Goal: Task Accomplishment & Management: Manage account settings

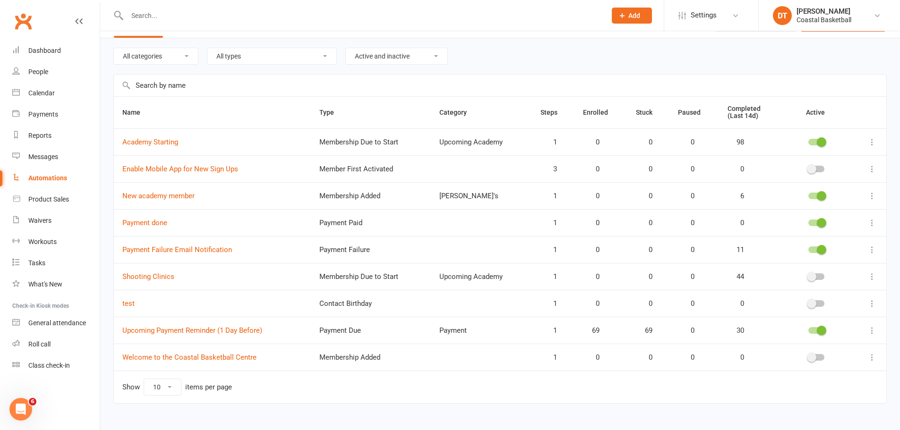
scroll to position [40, 0]
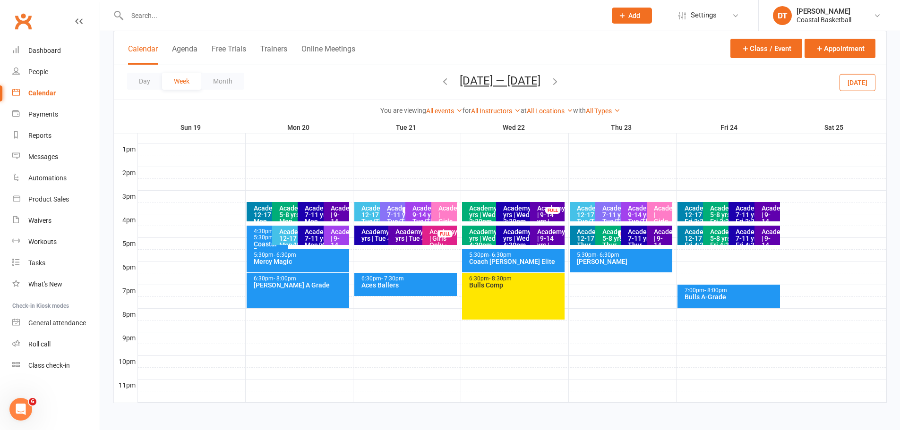
click at [445, 208] on div "Academy | Girls Only - Tue/Thur 3:30pm" at bounding box center [446, 228] width 17 height 46
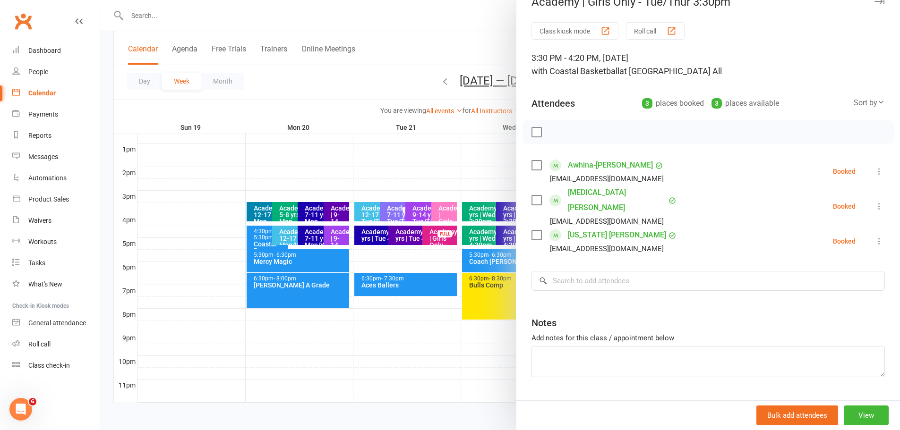
scroll to position [27, 0]
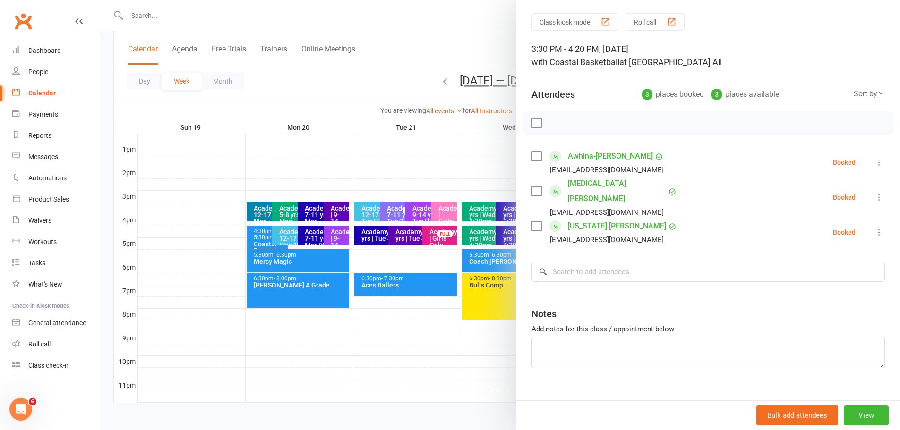
drag, startPoint x: 437, startPoint y: 171, endPoint x: 447, endPoint y: 189, distance: 21.3
click at [437, 171] on div at bounding box center [500, 215] width 800 height 430
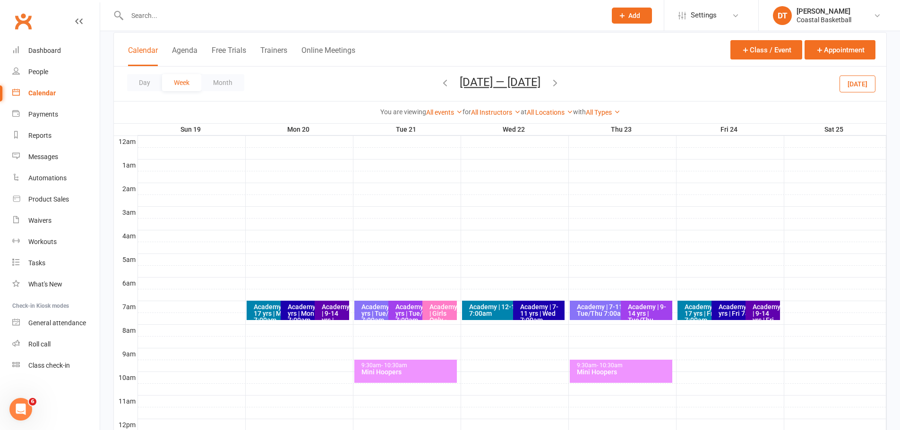
scroll to position [79, 0]
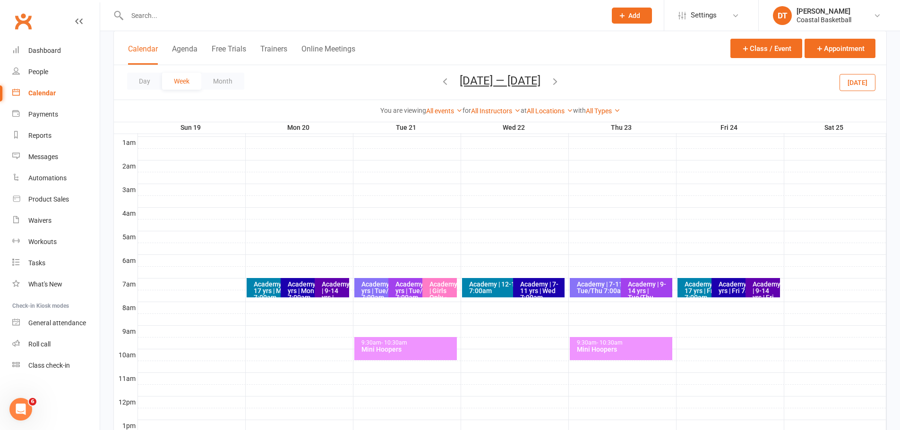
click at [450, 79] on span "Oct 19 — 25 2025 October 2025 Sun Mon Tue Wed Thu Fri Sat 28 29 30 01 02 03 04 …" at bounding box center [500, 82] width 100 height 17
click at [432, 82] on div "Day Week Month Oct 19 — 25 2025 October 2025 Sun Mon Tue Wed Thu Fri Sat 28 29 …" at bounding box center [500, 82] width 772 height 34
click at [440, 80] on icon "button" at bounding box center [445, 81] width 10 height 10
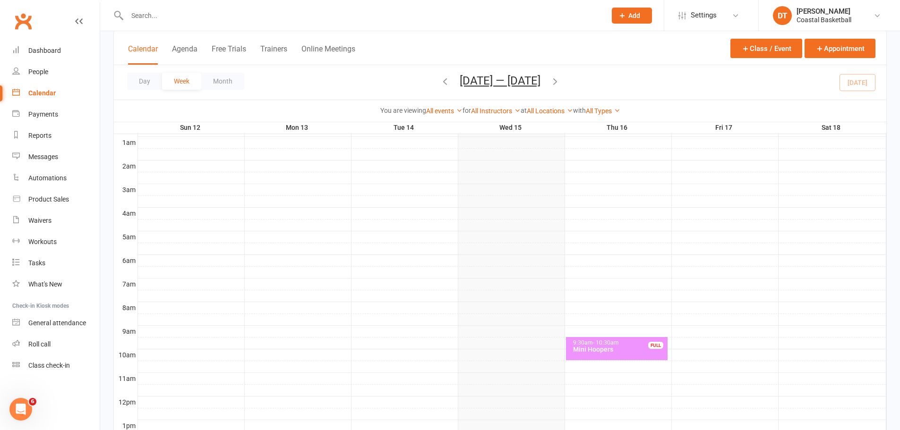
click at [638, 352] on div "Mini Hoopers" at bounding box center [618, 349] width 93 height 7
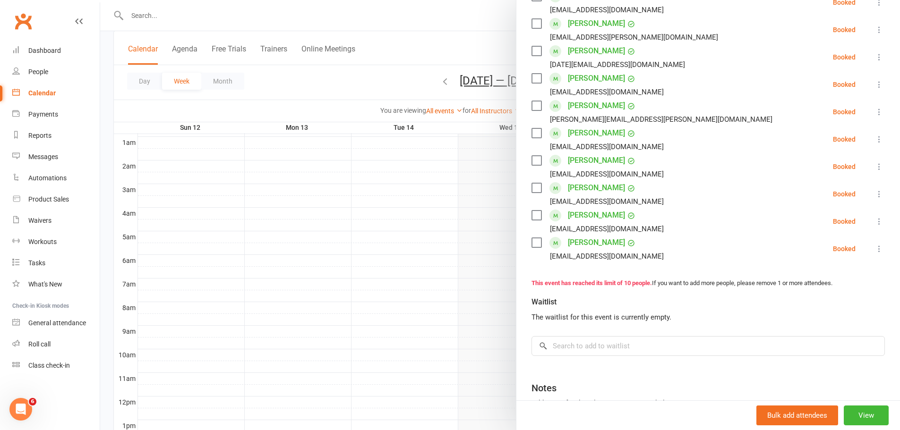
scroll to position [236, 0]
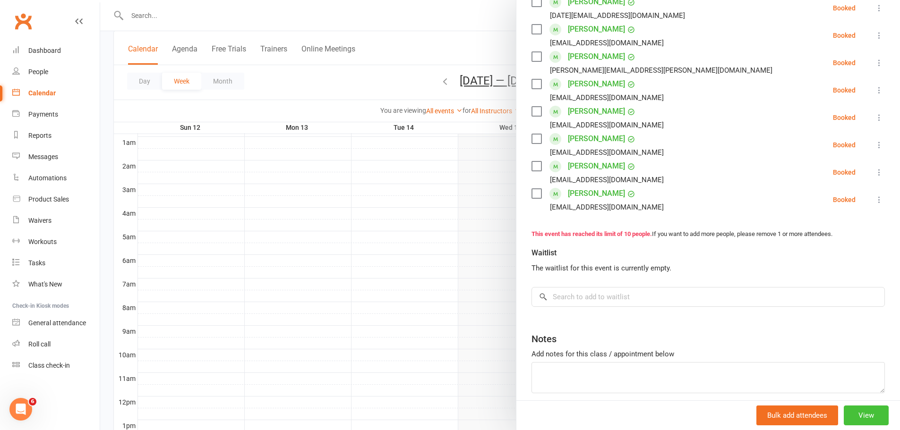
click at [851, 413] on button "View" at bounding box center [866, 416] width 45 height 20
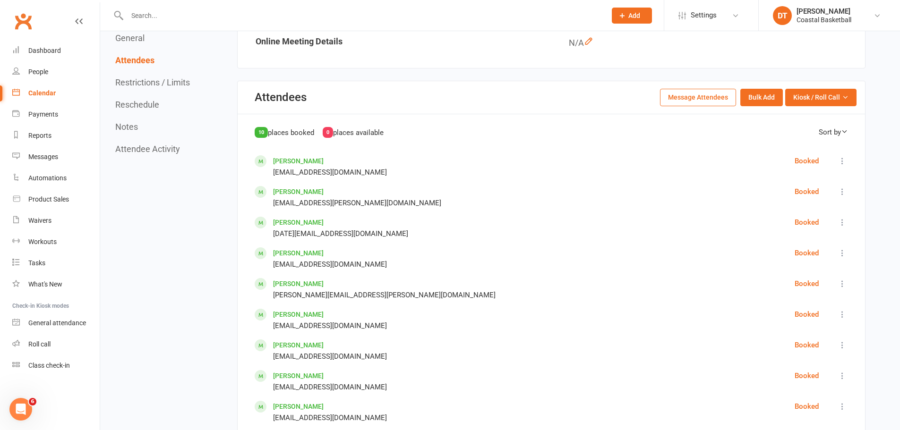
scroll to position [393, 0]
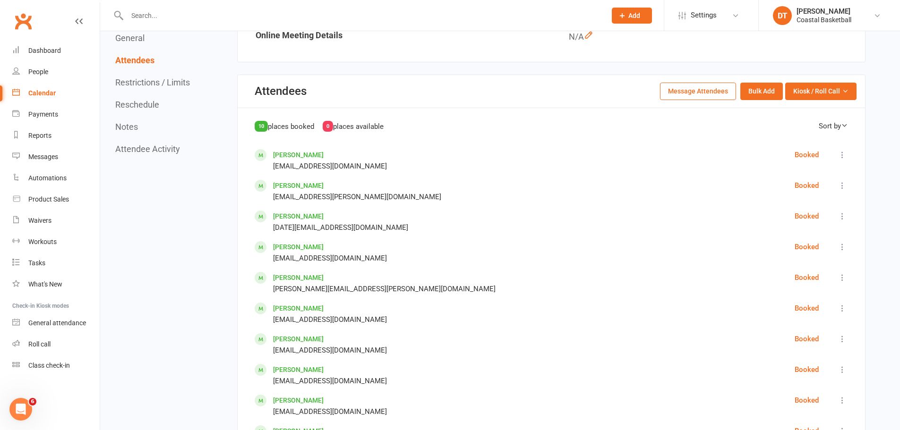
click at [699, 97] on button "Message Attendees" at bounding box center [698, 91] width 76 height 17
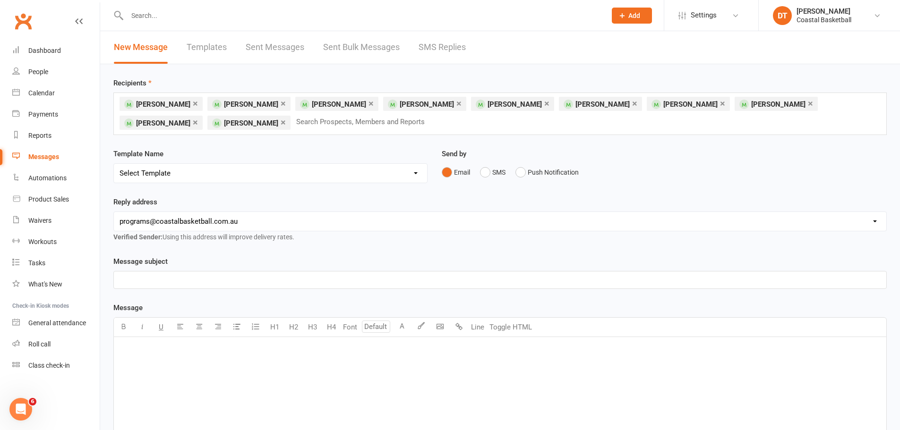
click at [242, 177] on select "Select Template [SMS] [Default template - review before using] Appointment remi…" at bounding box center [270, 173] width 313 height 19
drag, startPoint x: 246, startPoint y: 170, endPoint x: 280, endPoint y: 165, distance: 33.9
click at [246, 170] on select "Select Template [SMS] [Default template - review before using] Appointment remi…" at bounding box center [270, 173] width 313 height 19
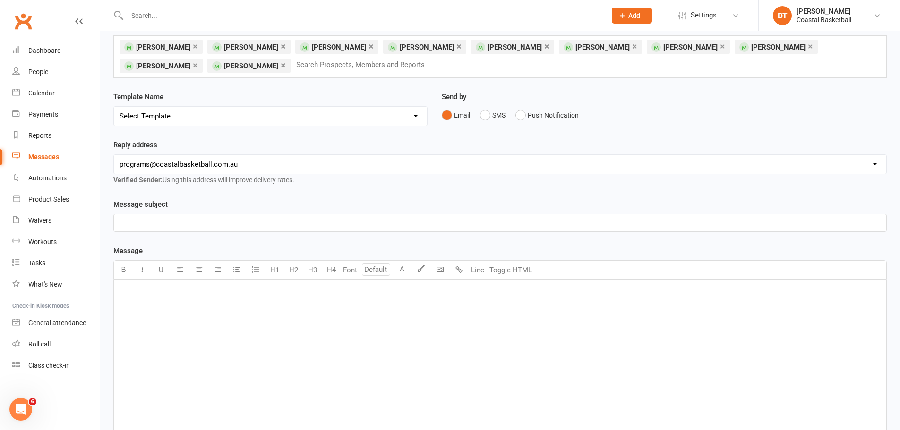
scroll to position [79, 0]
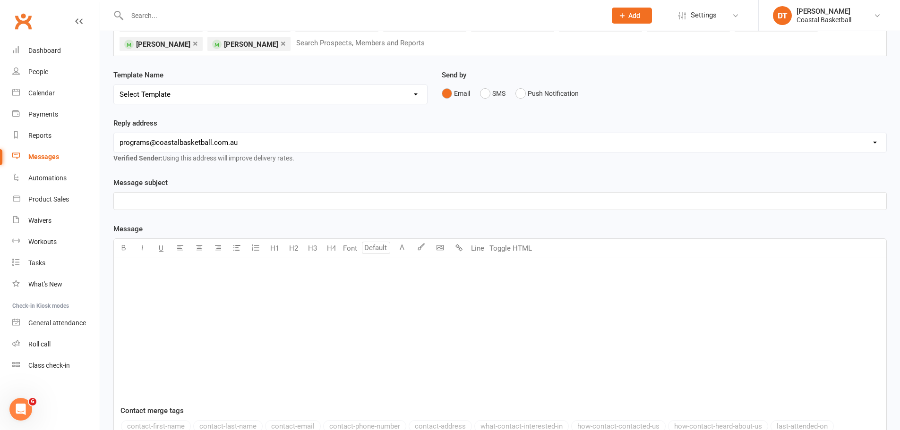
click at [259, 188] on div "Message subject ﻿" at bounding box center [499, 193] width 773 height 33
click at [392, 196] on p "﻿" at bounding box center [500, 201] width 761 height 11
click at [479, 308] on div "﻿" at bounding box center [500, 329] width 772 height 142
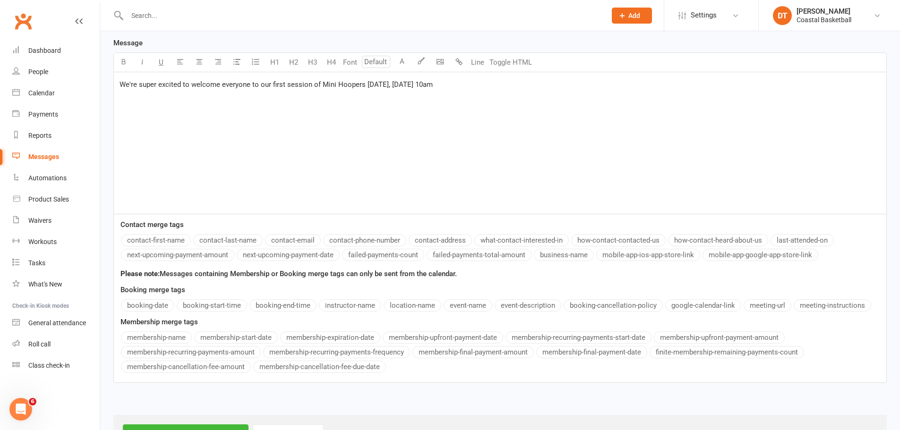
scroll to position [63, 0]
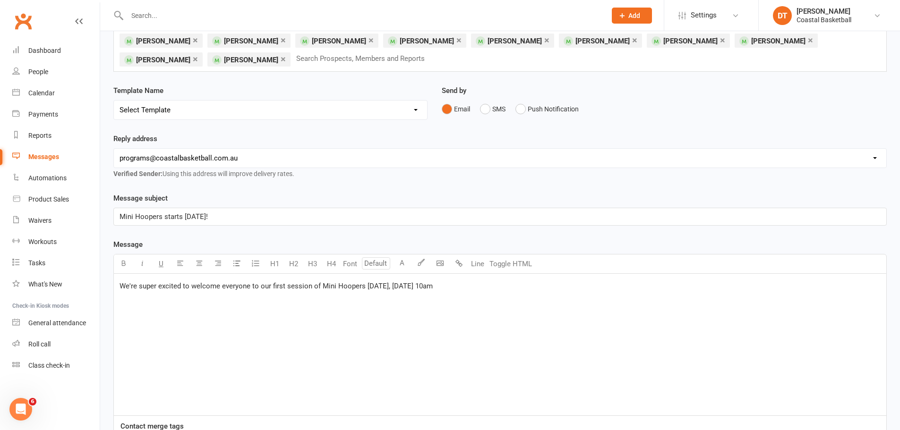
drag, startPoint x: 530, startPoint y: 287, endPoint x: 479, endPoint y: 288, distance: 50.6
click at [479, 288] on p "We're super excited to welcome everyone to our first session of Mini Hoopers to…" at bounding box center [500, 286] width 761 height 11
click at [601, 284] on p "We're super excited to welcome everyone to our first session of Mini Hoopers to…" at bounding box center [500, 286] width 761 height 11
drag, startPoint x: 444, startPoint y: 316, endPoint x: 436, endPoint y: 316, distance: 9.0
drag, startPoint x: 436, startPoint y: 316, endPoint x: 378, endPoint y: 310, distance: 58.0
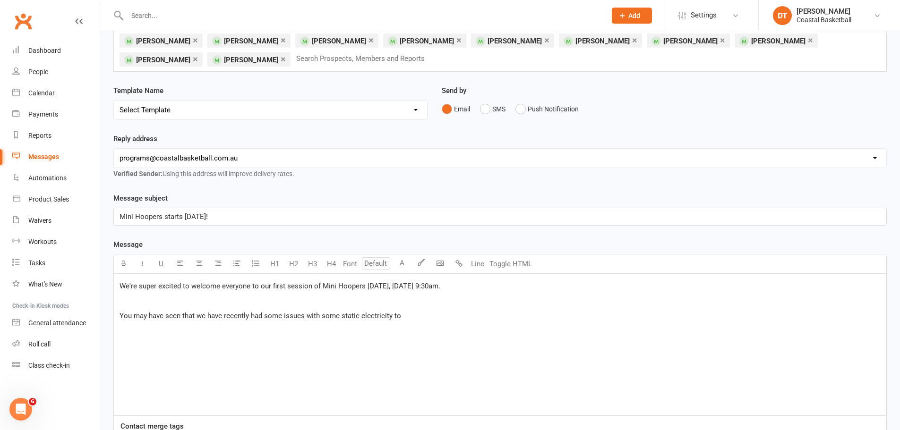
click at [495, 325] on div "We're super excited to welcome everyone to our first session of Mini Hoopers to…" at bounding box center [500, 345] width 772 height 142
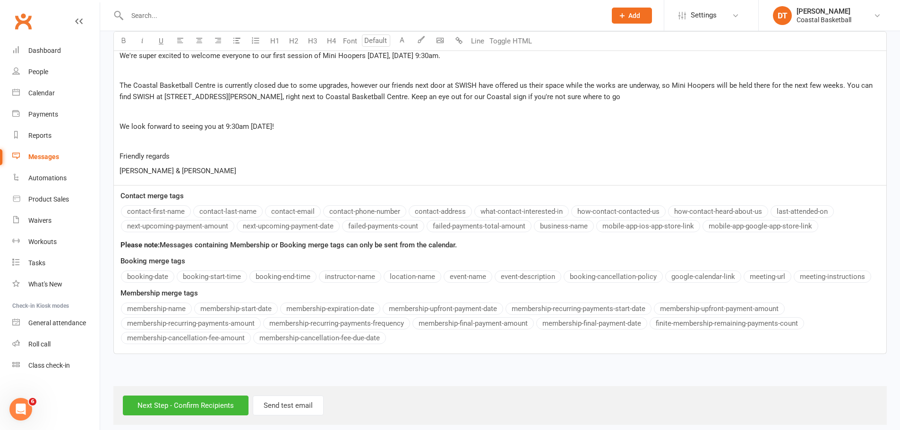
scroll to position [299, 0]
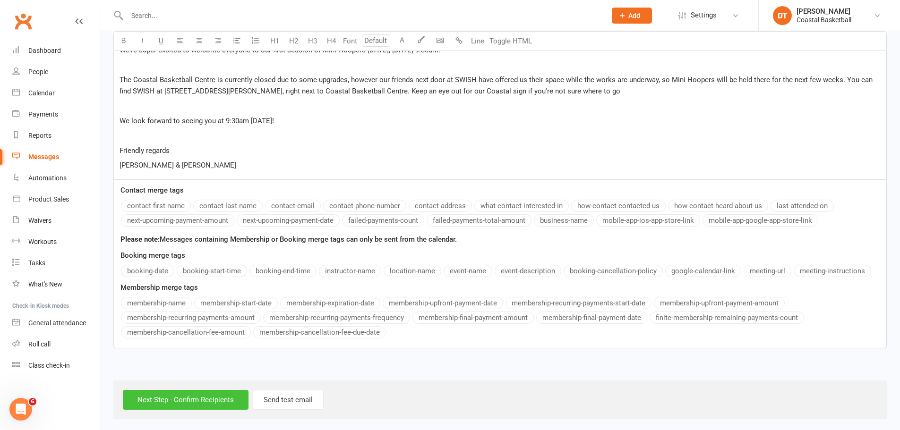
click at [181, 397] on input "Next Step - Confirm Recipients" at bounding box center [186, 400] width 126 height 20
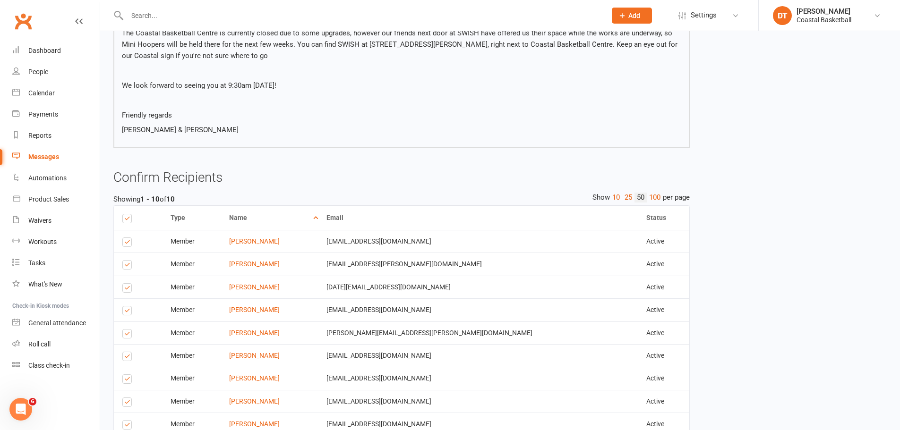
scroll to position [284, 0]
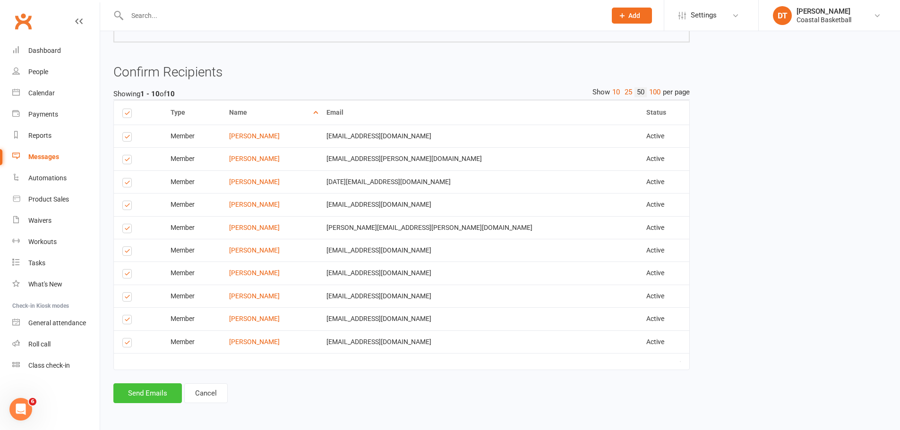
click at [119, 400] on button "Send Emails" at bounding box center [147, 394] width 68 height 20
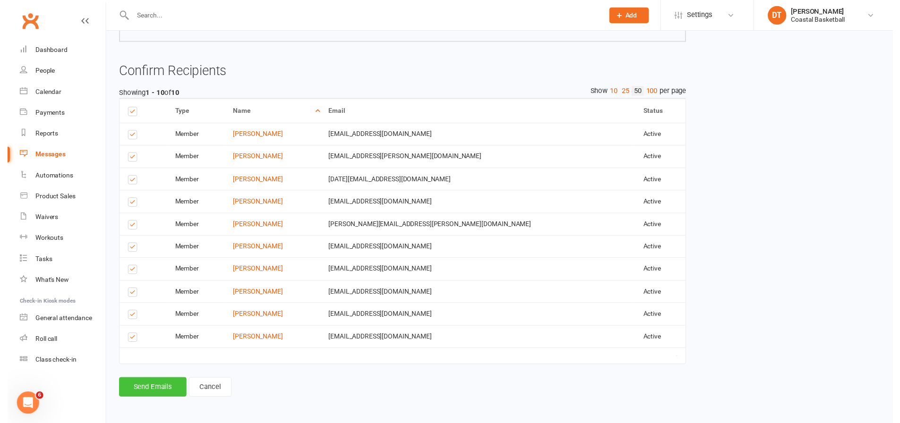
scroll to position [280, 0]
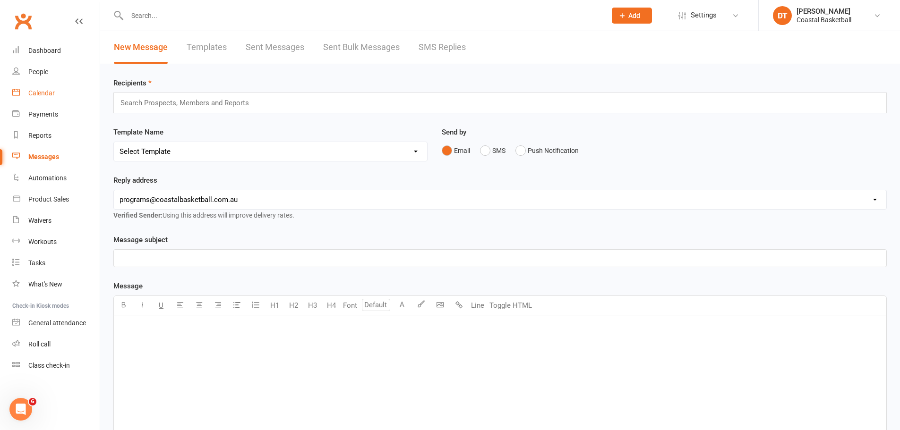
drag, startPoint x: 37, startPoint y: 90, endPoint x: 1, endPoint y: 127, distance: 51.4
click at [37, 90] on div "Calendar" at bounding box center [41, 93] width 26 height 8
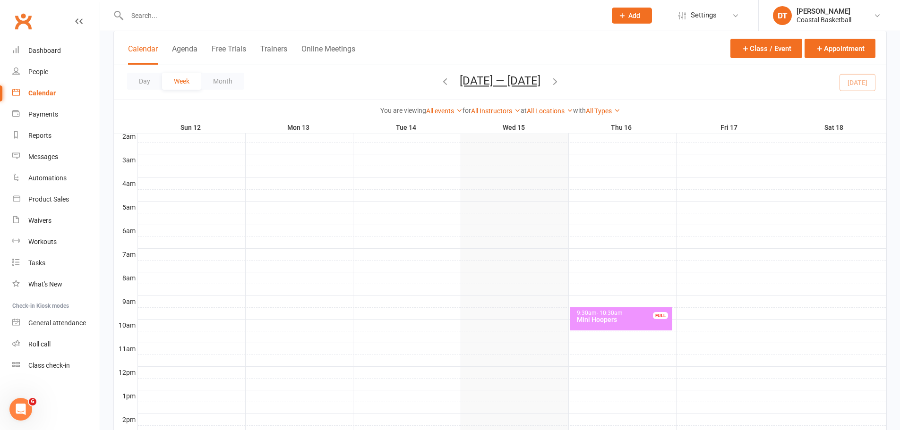
scroll to position [157, 0]
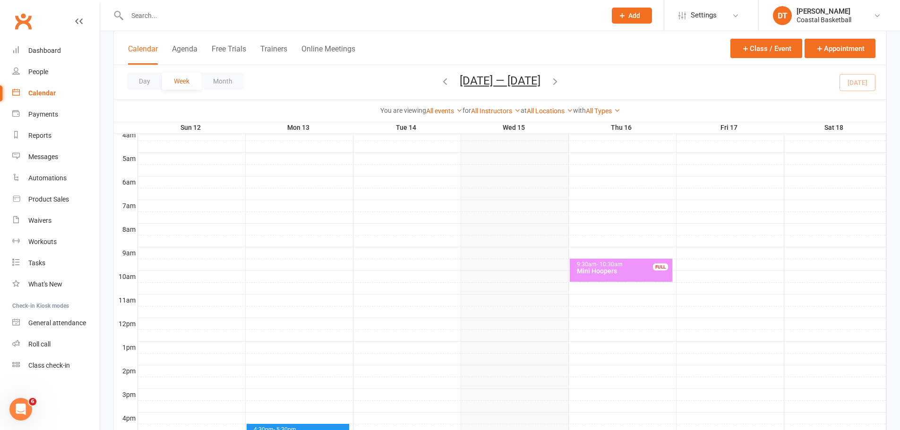
click at [559, 77] on icon "button" at bounding box center [555, 81] width 10 height 10
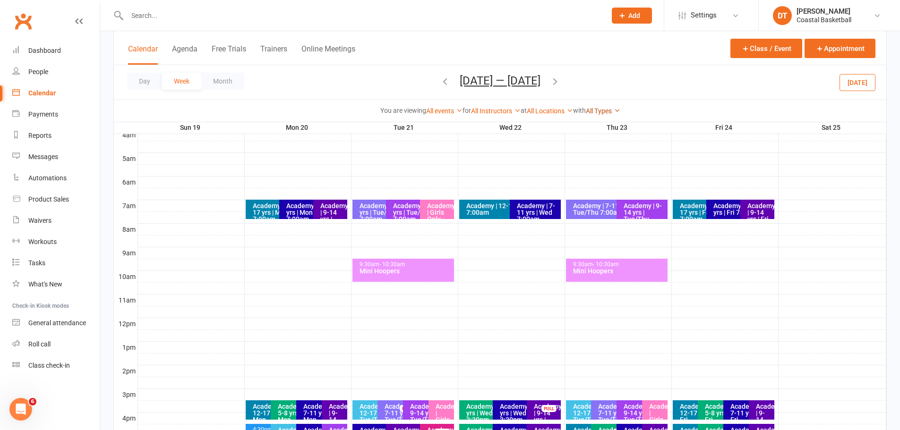
click at [596, 111] on link "All Types" at bounding box center [603, 111] width 34 height 8
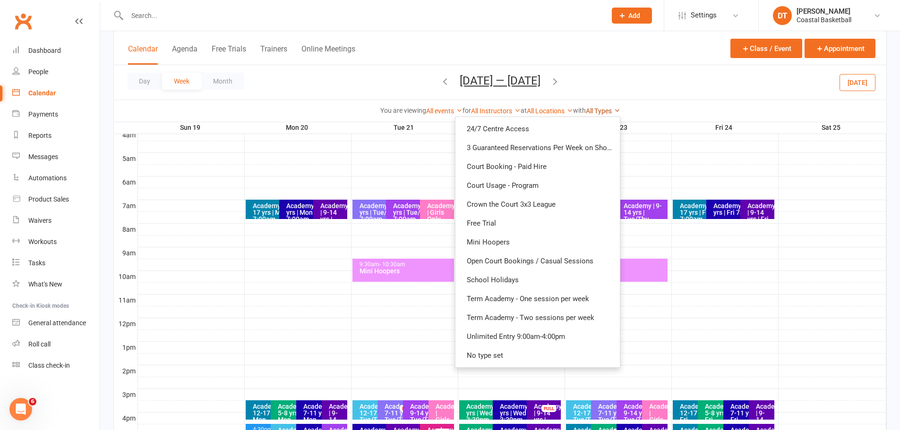
click at [596, 111] on link "All Types" at bounding box center [603, 111] width 34 height 8
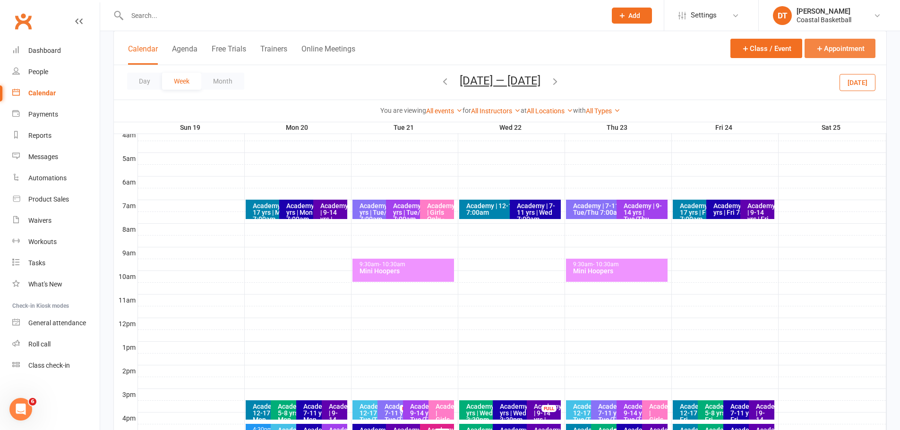
click at [843, 44] on button "Appointment" at bounding box center [839, 48] width 71 height 19
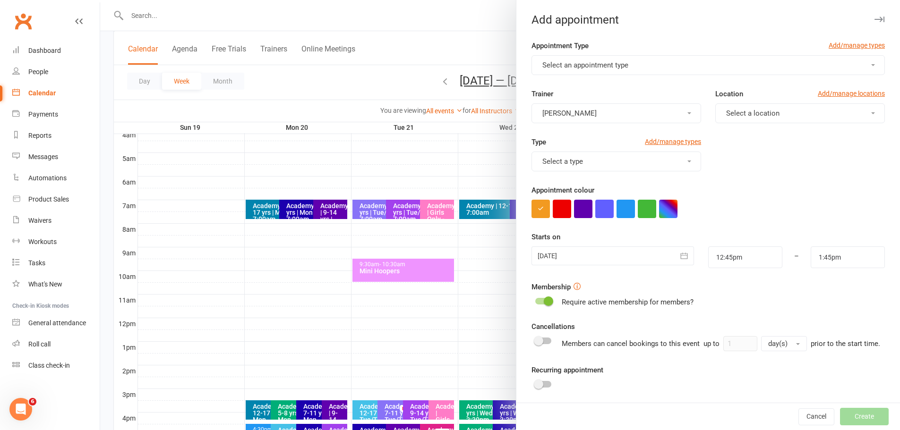
click at [453, 51] on div at bounding box center [500, 215] width 800 height 430
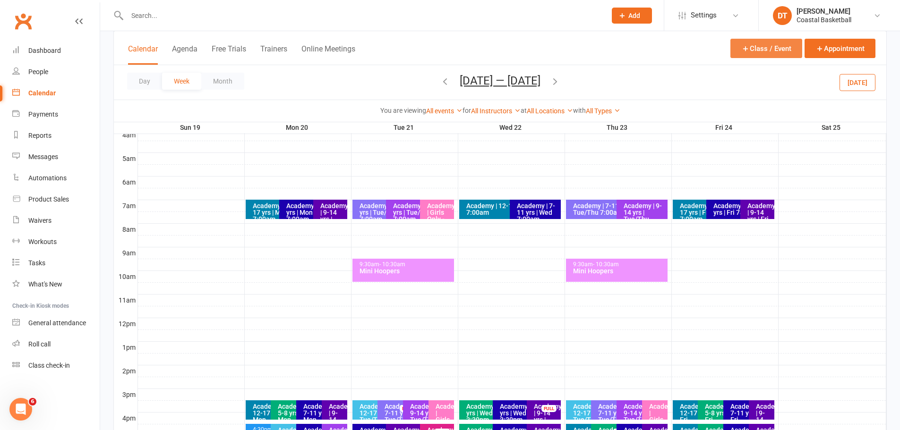
click at [749, 48] on button "Class / Event" at bounding box center [766, 48] width 72 height 19
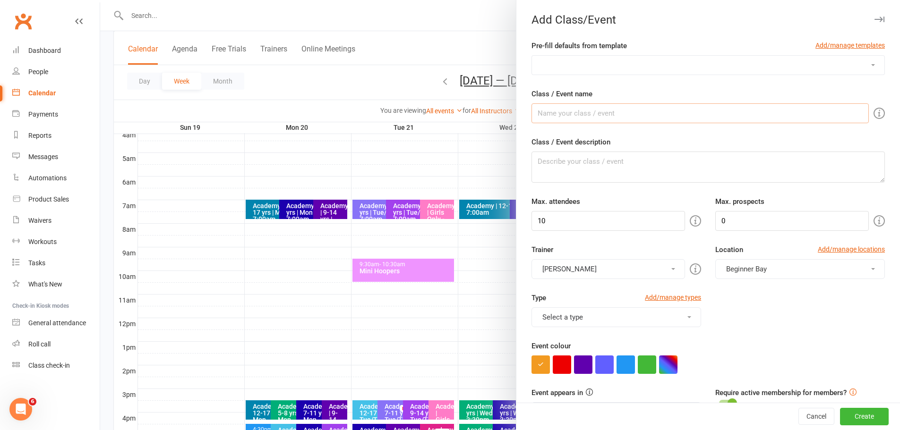
drag, startPoint x: 598, startPoint y: 68, endPoint x: 622, endPoint y: 121, distance: 59.0
click at [598, 67] on select "3x3 Crown the Court Academy 12-17 Academy 5-8 Academy 7-11 Academy 9-14 Academy…" at bounding box center [708, 65] width 352 height 19
click at [652, 70] on select "3x3 Crown the Court Academy 12-17 Academy 5-8 Academy 7-11 Academy 9-14 Academy…" at bounding box center [708, 65] width 352 height 19
select select "1316"
click at [532, 56] on select "3x3 Crown the Court Academy 12-17 Academy 5-8 Academy 7-11 Academy 9-14 Academy…" at bounding box center [708, 65] width 352 height 19
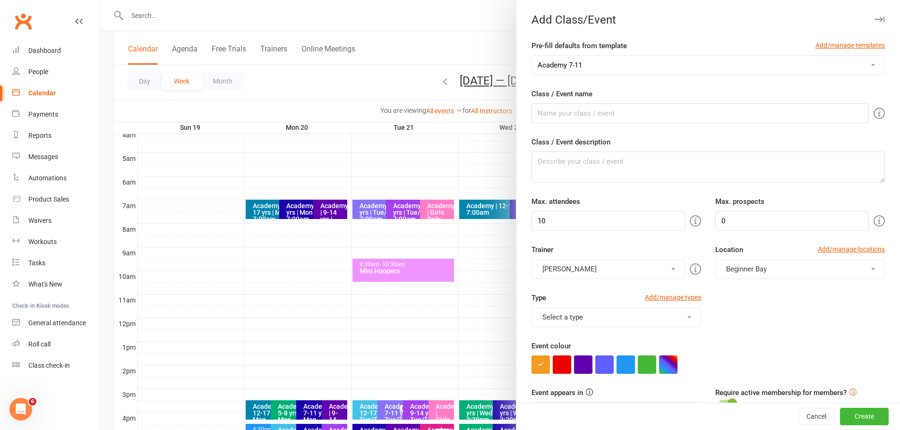
type input "Academy | 7-11 yrs | Day Time"
type textarea "Our Academy sessions will run at the same time each week, for weeks 2-10 of Ter…"
type input "8"
type input "15"
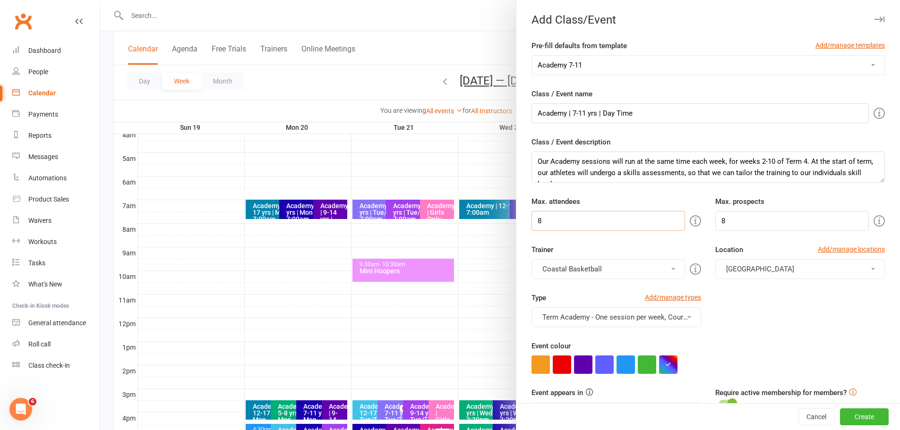
click at [642, 221] on input "8" at bounding box center [608, 221] width 154 height 20
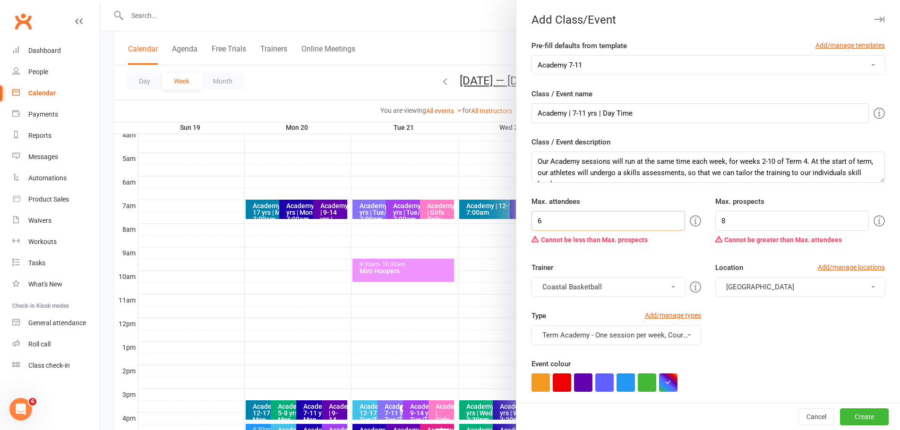
type input "6"
click at [769, 217] on input "8" at bounding box center [792, 221] width 154 height 20
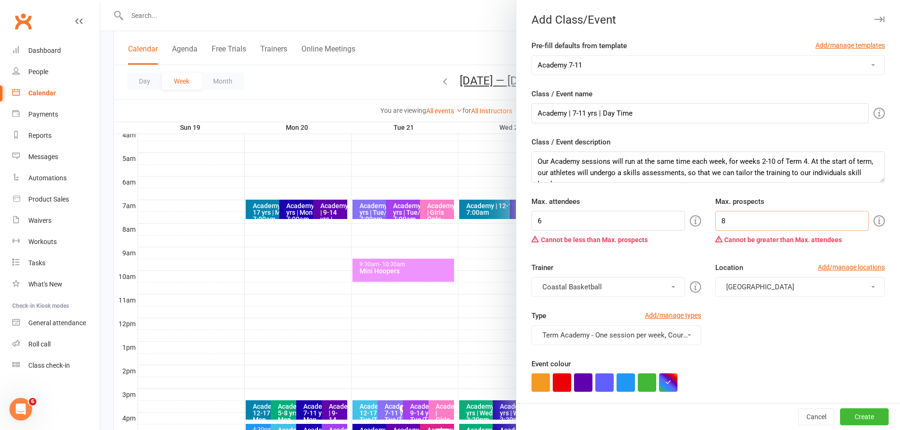
drag, startPoint x: 769, startPoint y: 217, endPoint x: 614, endPoint y: 201, distance: 156.2
click at [614, 201] on div "Max. attendees 6 Cannot be less than Max. prospects Max. prospects 8 Cannot be …" at bounding box center [707, 222] width 367 height 53
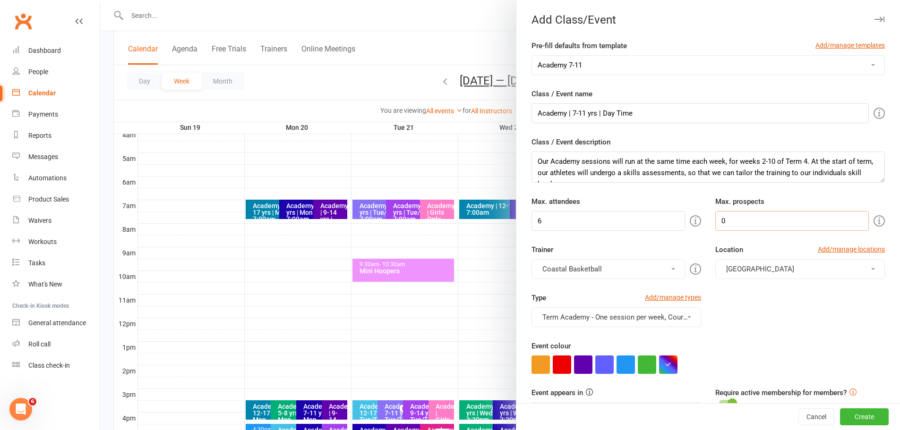
type input "0"
click at [657, 248] on div "Trainer Coastal Basketball Art Harvey Carl Catalano Wes Morgan Coastal Basketba…" at bounding box center [616, 261] width 184 height 35
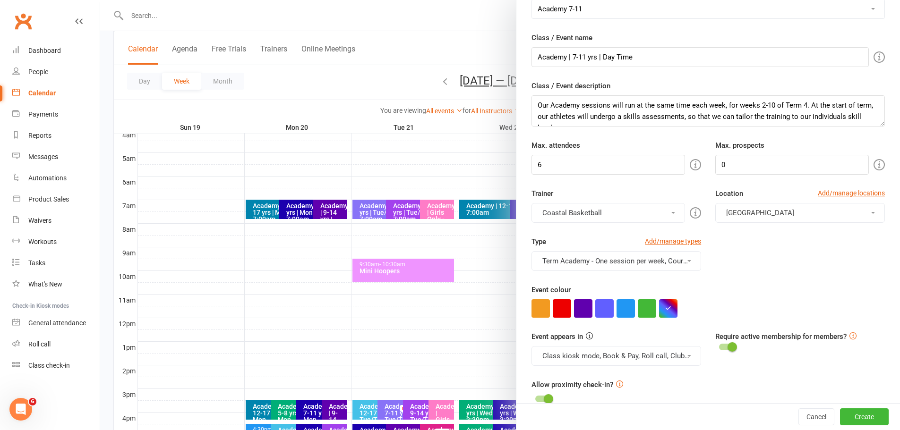
scroll to position [79, 0]
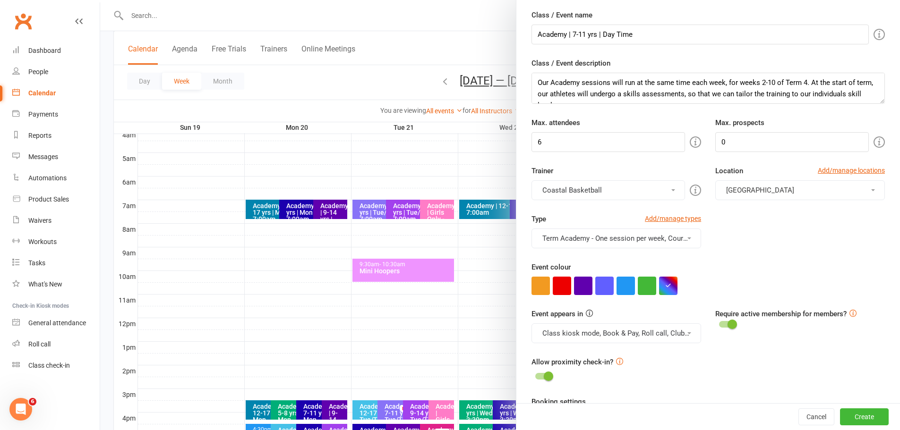
click at [661, 238] on button "Term Academy - One session per week, Court Booking - Paid Hire" at bounding box center [616, 239] width 170 height 20
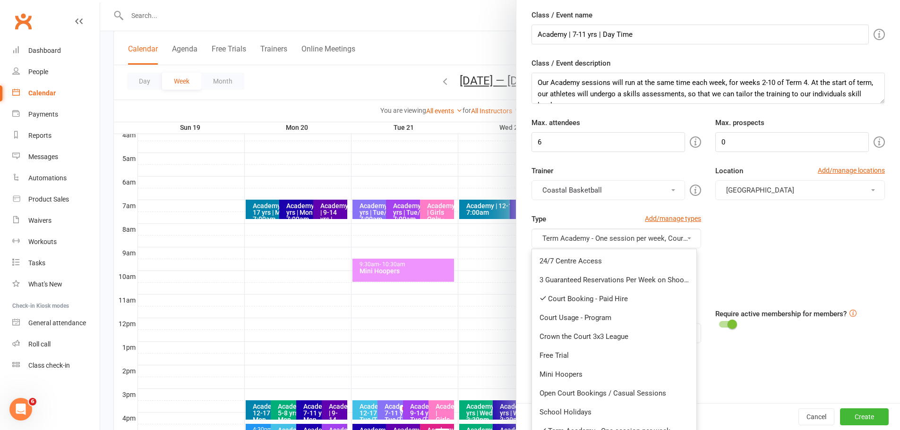
click at [660, 239] on button "Term Academy - One session per week, Court Booking - Paid Hire" at bounding box center [616, 239] width 170 height 20
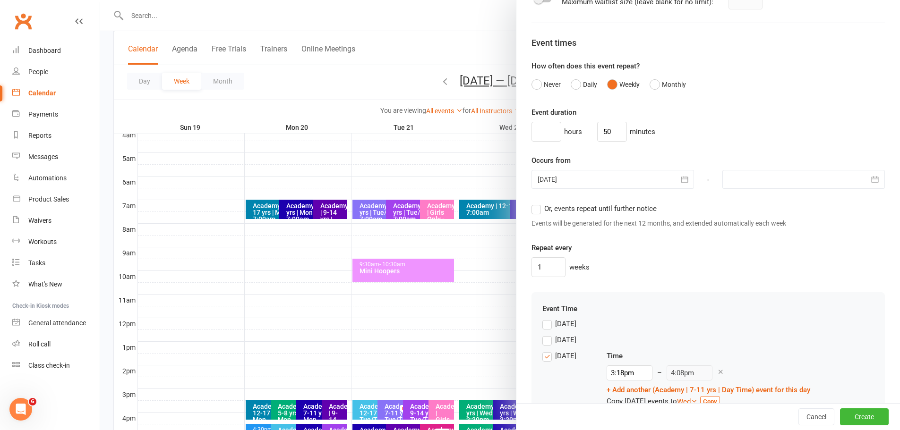
scroll to position [709, 0]
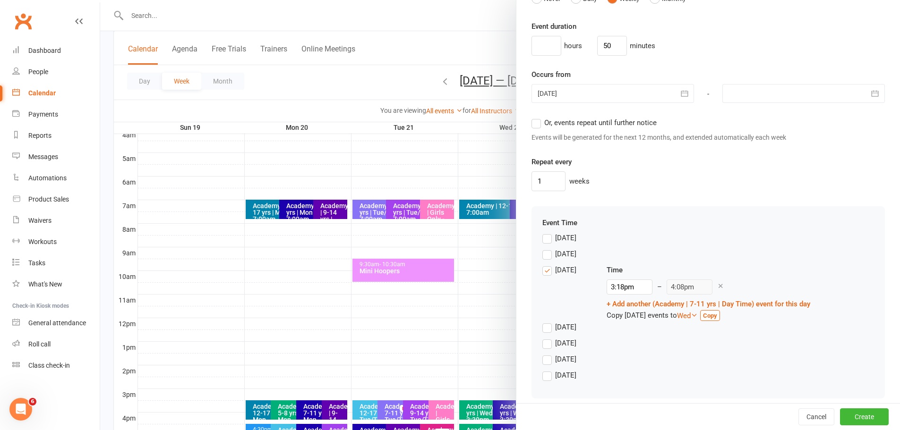
click at [564, 274] on div "Tuesday" at bounding box center [565, 270] width 21 height 10
click at [548, 265] on input "Tuesday" at bounding box center [545, 265] width 6 height 0
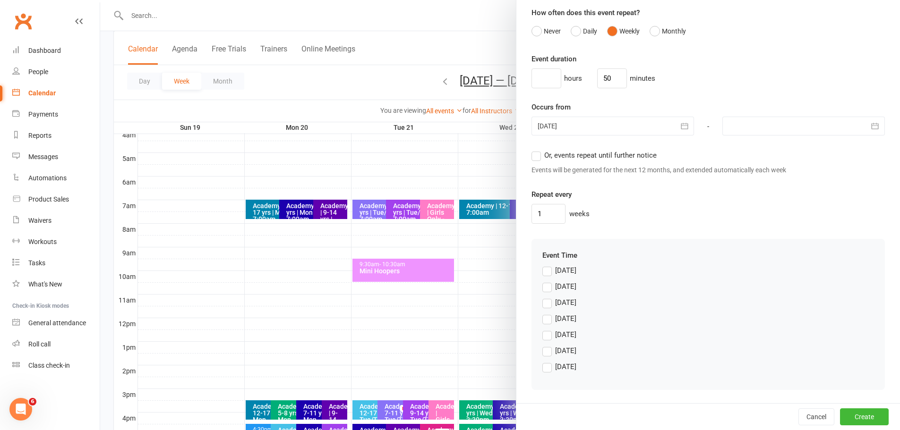
click at [566, 319] on div "Wednesday" at bounding box center [565, 318] width 21 height 10
click at [548, 313] on input "Wednesday" at bounding box center [545, 313] width 6 height 0
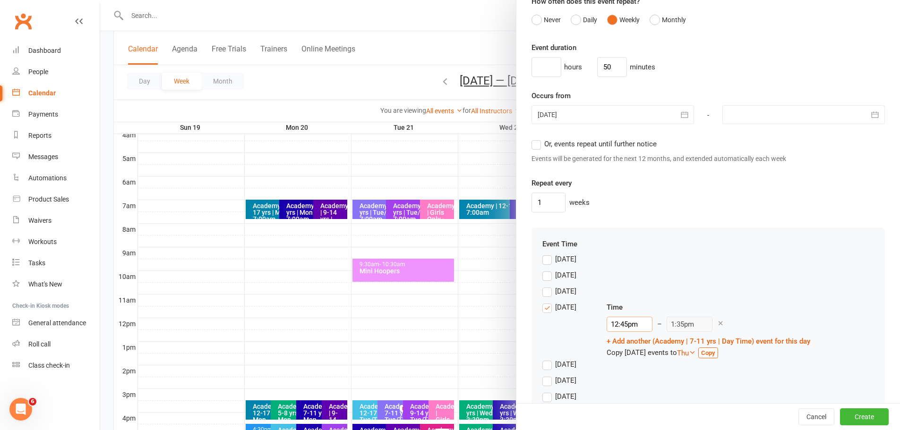
click at [623, 332] on input "12:45pm" at bounding box center [630, 324] width 46 height 15
type input "7"
type input "7:50am"
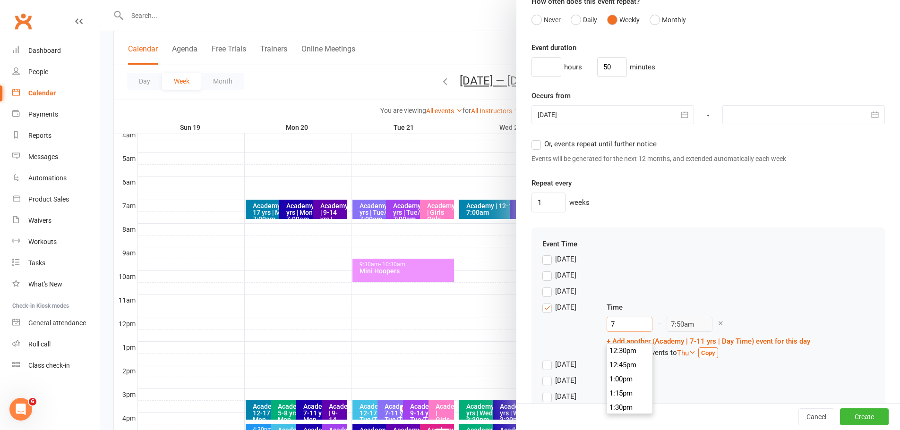
scroll to position [383, 0]
type input "7:00am"
click at [696, 286] on div "Monday" at bounding box center [708, 278] width 332 height 16
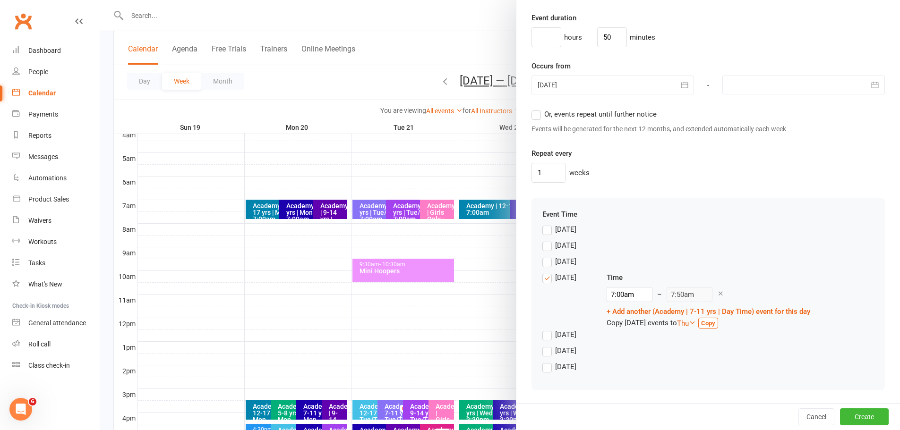
click at [800, 91] on div at bounding box center [803, 85] width 162 height 19
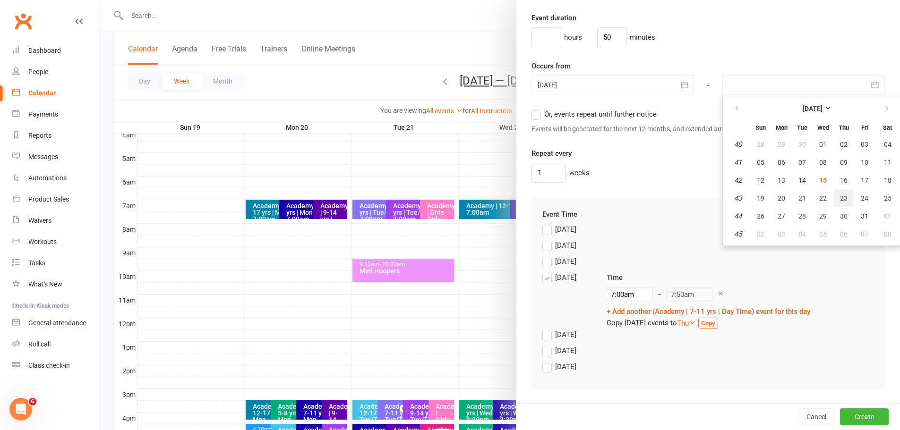
click at [840, 196] on span "23" at bounding box center [844, 199] width 8 height 8
type input "23 Oct 2025"
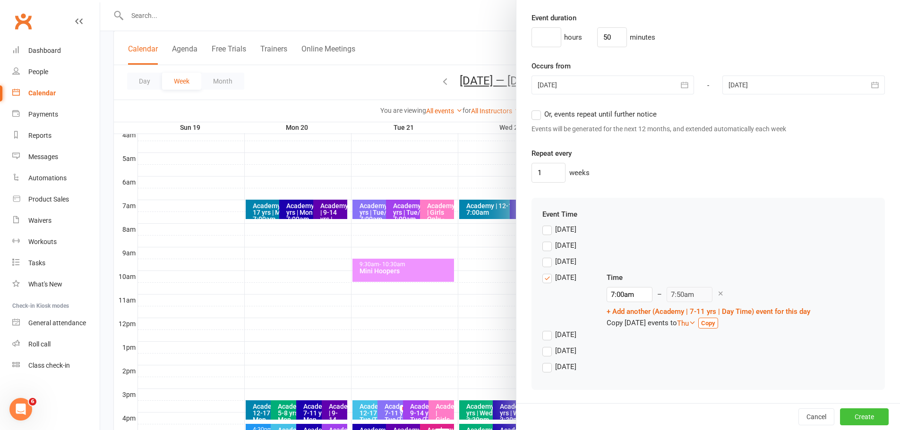
click at [849, 421] on button "Create" at bounding box center [864, 417] width 49 height 17
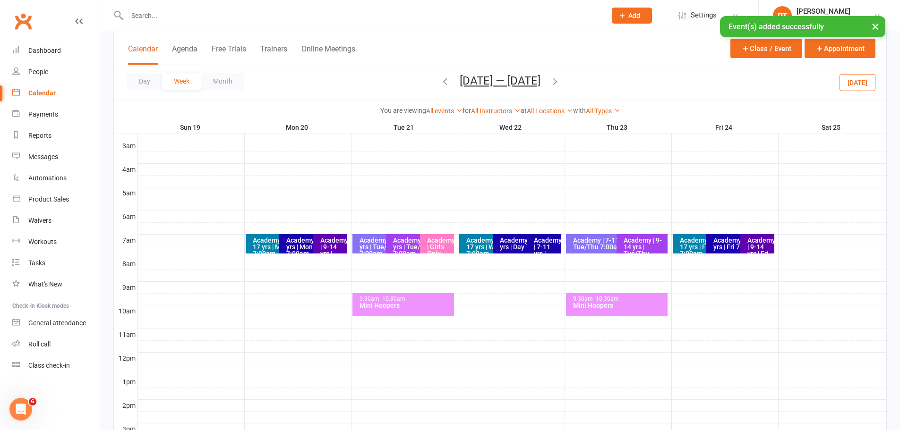
scroll to position [120, 0]
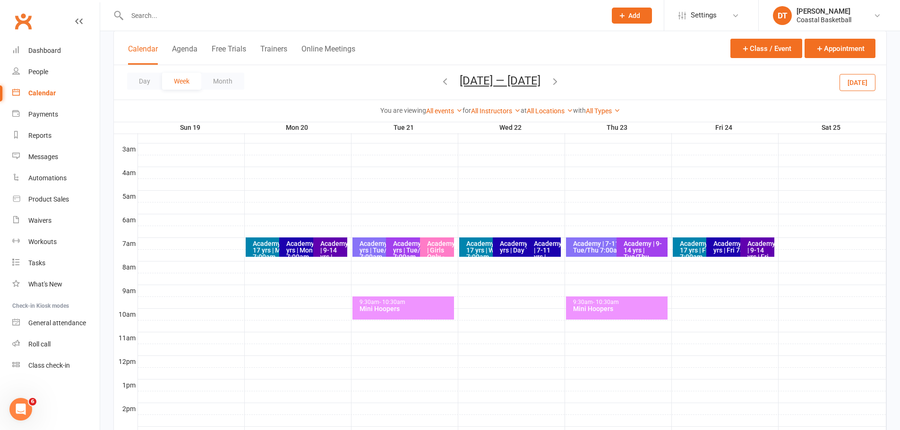
click at [526, 252] on div "Academy | 7-11 yrs | Day Time" at bounding box center [524, 246] width 50 height 13
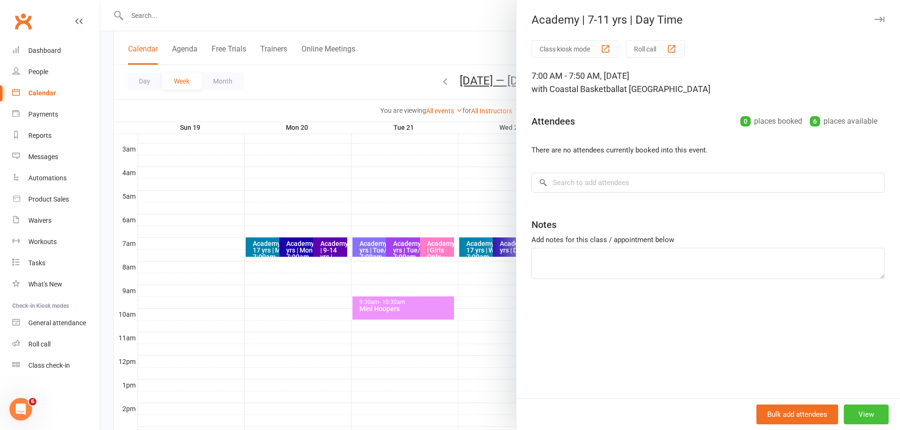
click at [869, 408] on button "View" at bounding box center [866, 415] width 45 height 20
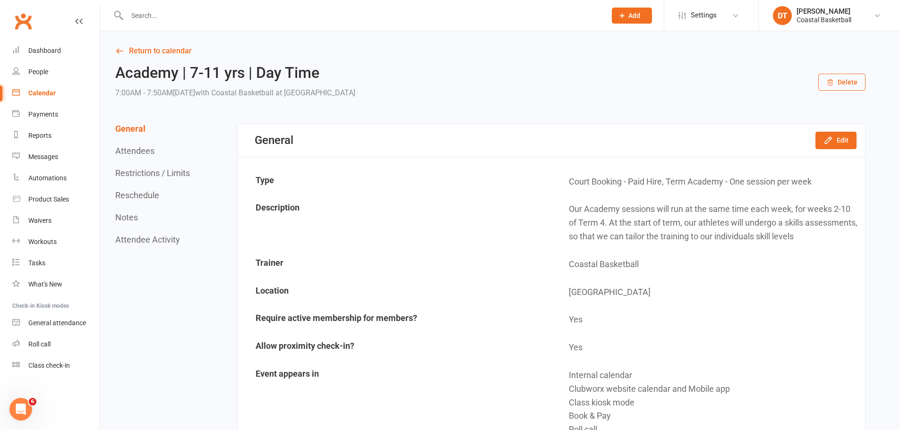
click at [850, 80] on button "Delete" at bounding box center [841, 82] width 47 height 17
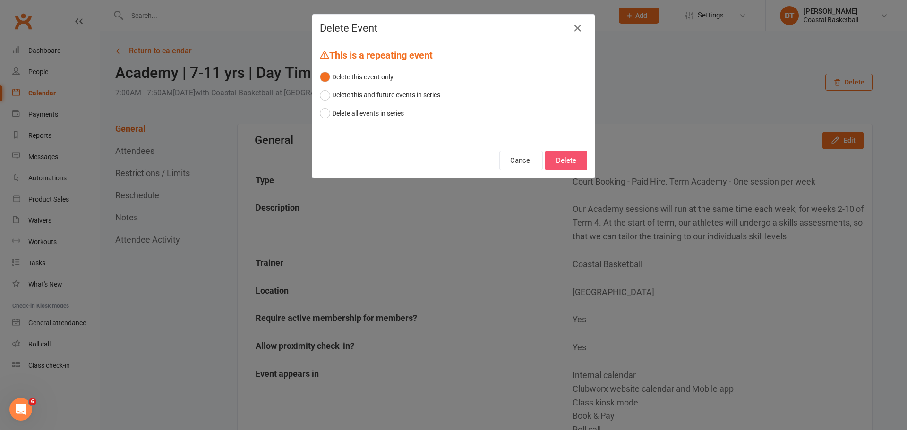
click at [550, 159] on button "Delete" at bounding box center [566, 161] width 42 height 20
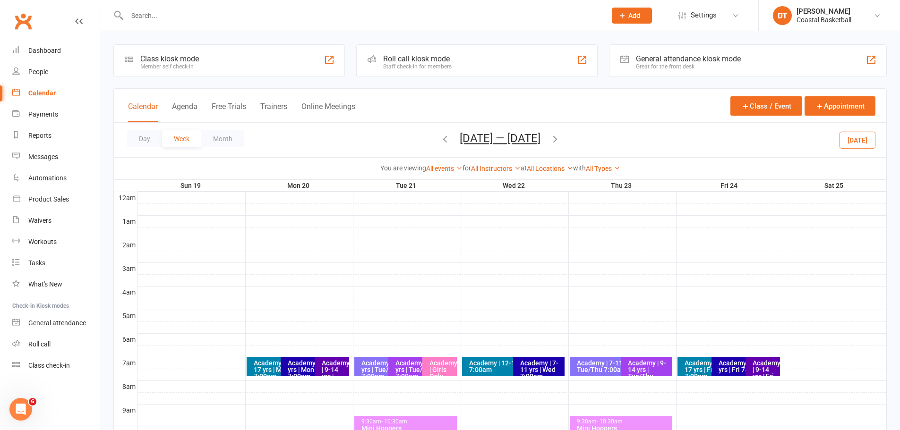
scroll to position [79, 0]
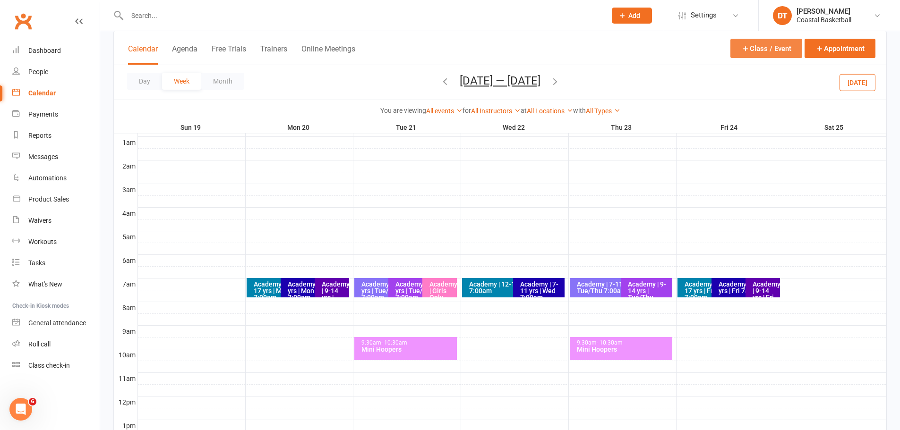
click at [759, 57] on button "Class / Event" at bounding box center [766, 48] width 72 height 19
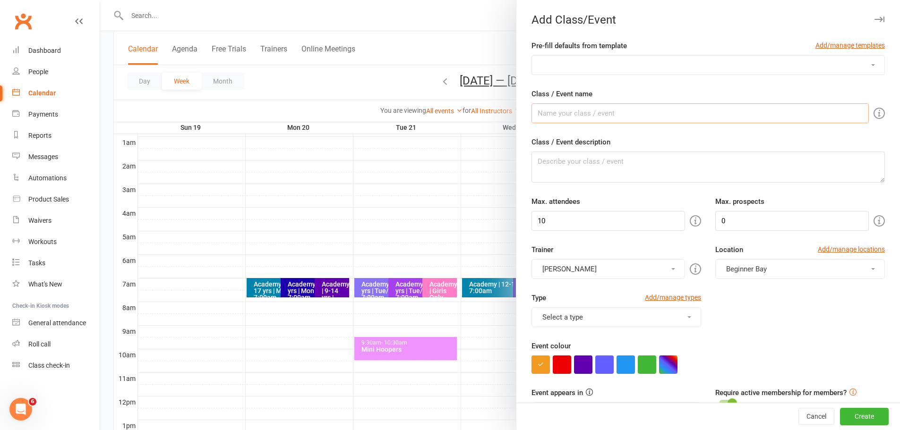
click at [631, 117] on input "Class / Event name" at bounding box center [699, 113] width 337 height 20
click at [654, 57] on select "3x3 Crown the Court Academy 12-17 Academy 5-8 Academy 7-11 Academy 9-14 Academy…" at bounding box center [708, 65] width 352 height 19
select select "1317"
click at [532, 56] on select "3x3 Crown the Court Academy 12-17 Academy 5-8 Academy 7-11 Academy 9-14 Academy…" at bounding box center [708, 65] width 352 height 19
type input "Academy | 9-14 yrs | Day Time"
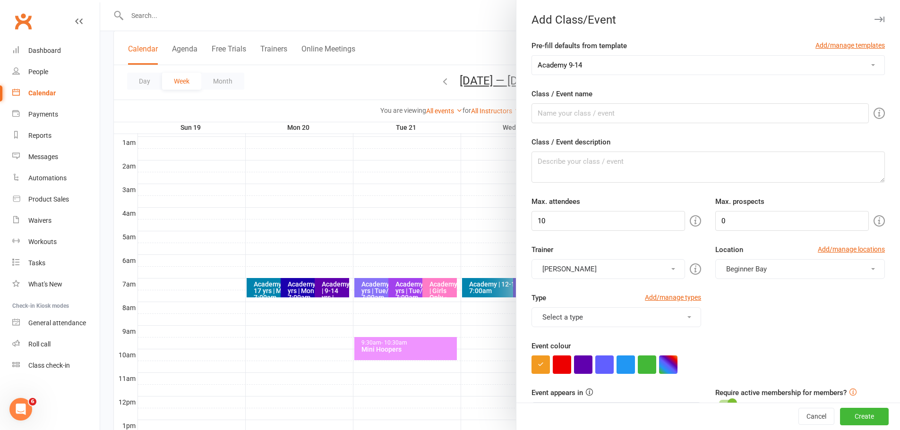
type textarea "Our Academy sessions will run at the same time each week, for weeks 2-10 of Ter…"
type input "8"
type input "15"
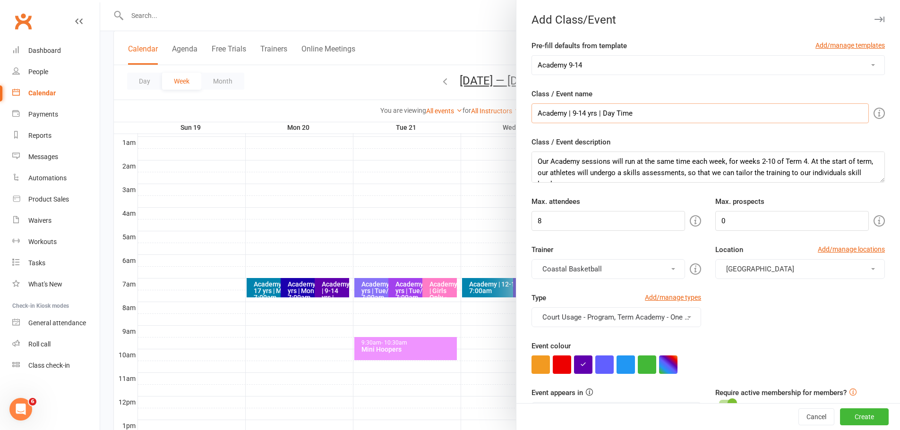
drag, startPoint x: 601, startPoint y: 115, endPoint x: 906, endPoint y: 124, distance: 305.3
click at [899, 127] on html "Prospect Member Non-attending contact Class / event Appointment Task Membership…" at bounding box center [450, 314] width 900 height 786
type input "Academy | 9-14 yrs | Wed 7:00am"
click at [559, 228] on input "8" at bounding box center [608, 221] width 154 height 20
click at [558, 228] on input "8" at bounding box center [608, 221] width 154 height 20
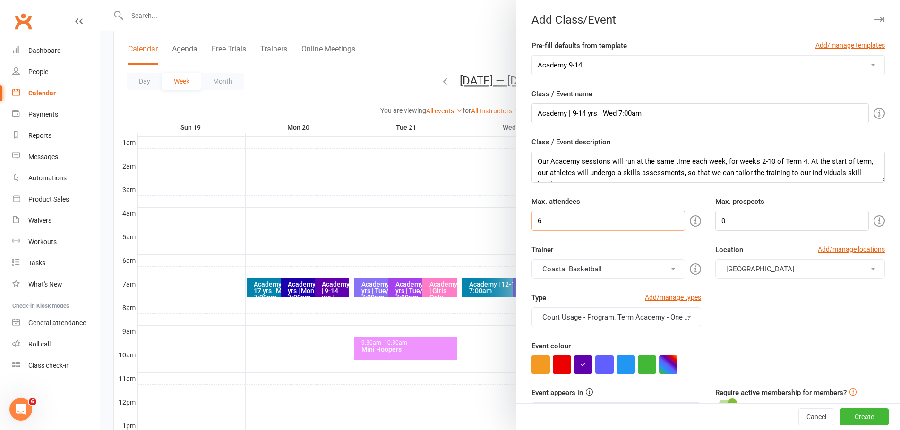
type input "6"
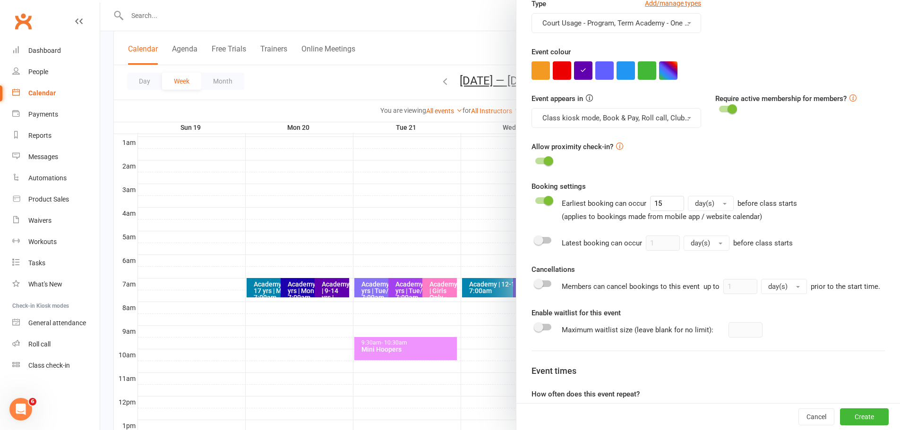
scroll to position [315, 0]
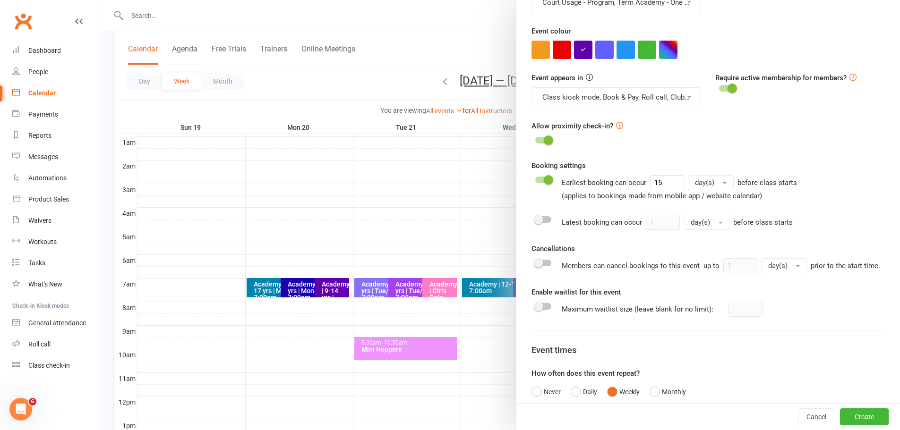
click at [672, 3] on button "Court Usage - Program, Term Academy - One session per week" at bounding box center [616, 2] width 170 height 20
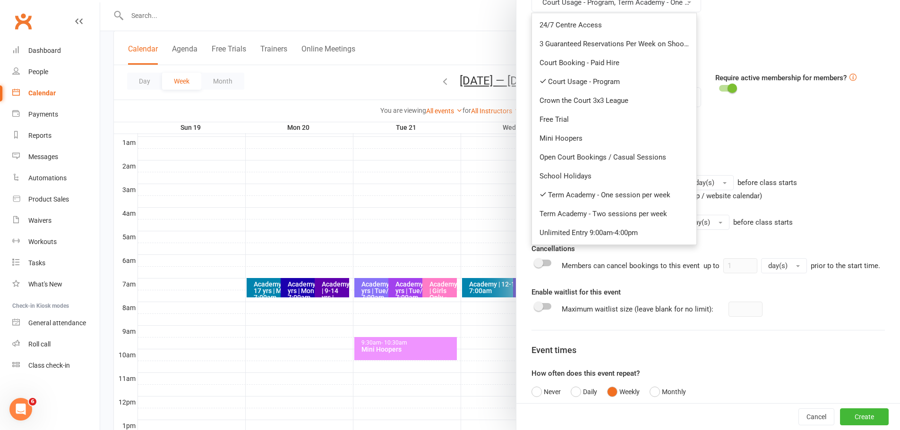
click at [778, 48] on div at bounding box center [707, 50] width 353 height 18
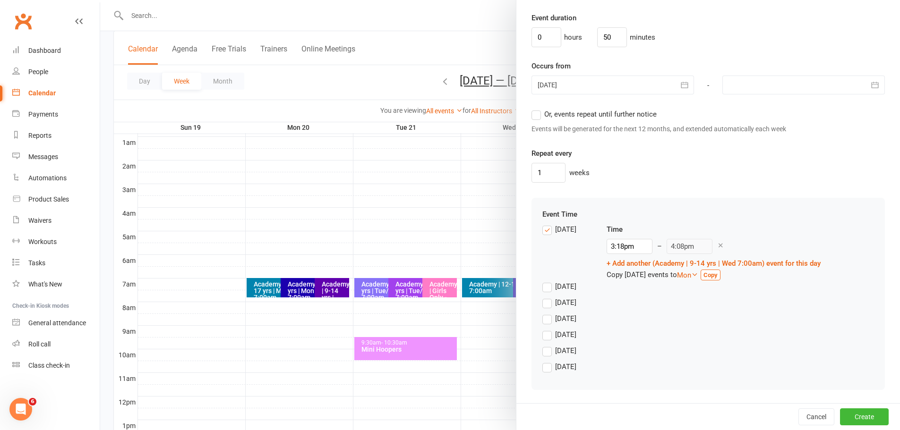
scroll to position [728, 0]
click at [564, 226] on div "Sunday" at bounding box center [565, 229] width 21 height 10
click at [548, 224] on input "Sunday" at bounding box center [545, 224] width 6 height 0
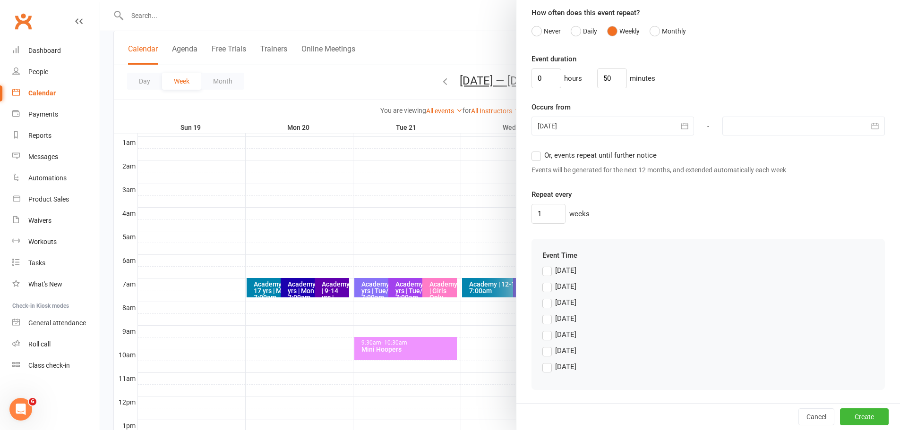
scroll to position [687, 0]
click at [567, 320] on div "Wednesday" at bounding box center [565, 318] width 21 height 10
click at [548, 313] on input "Wednesday" at bounding box center [545, 313] width 6 height 0
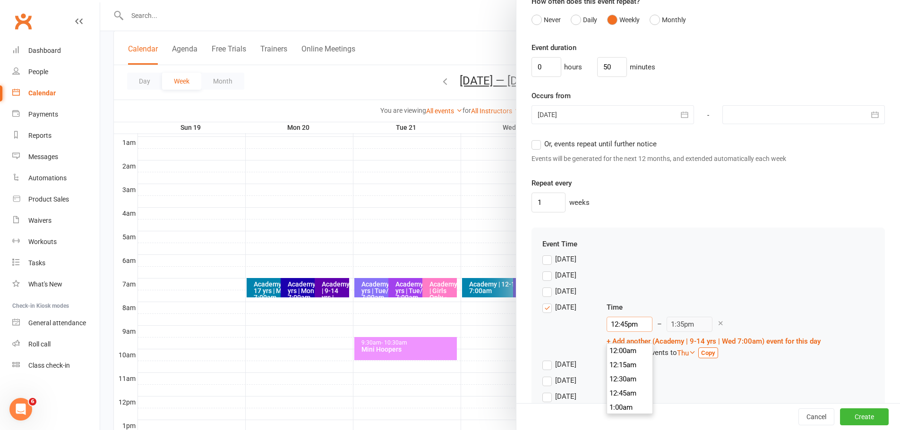
click at [620, 332] on input "12:45pm" at bounding box center [630, 324] width 46 height 15
type input "7"
type input "7:50am"
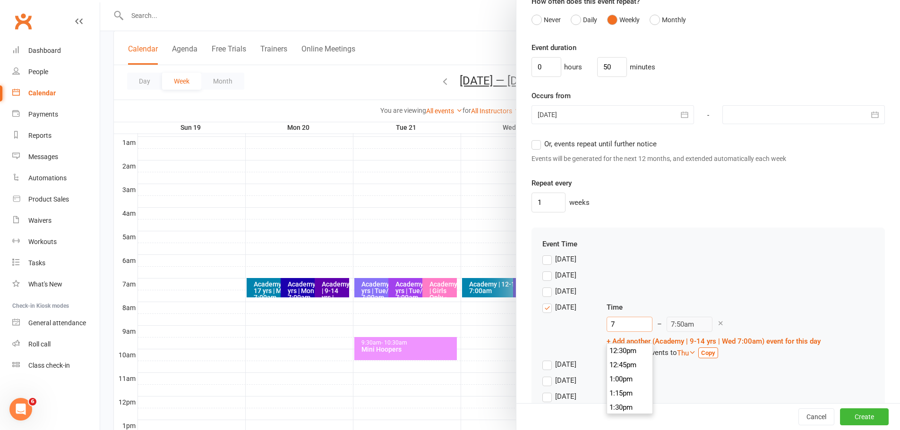
scroll to position [383, 0]
type input "7:00am"
click at [785, 270] on div "Sunday" at bounding box center [708, 262] width 332 height 16
click at [810, 124] on div at bounding box center [803, 114] width 162 height 19
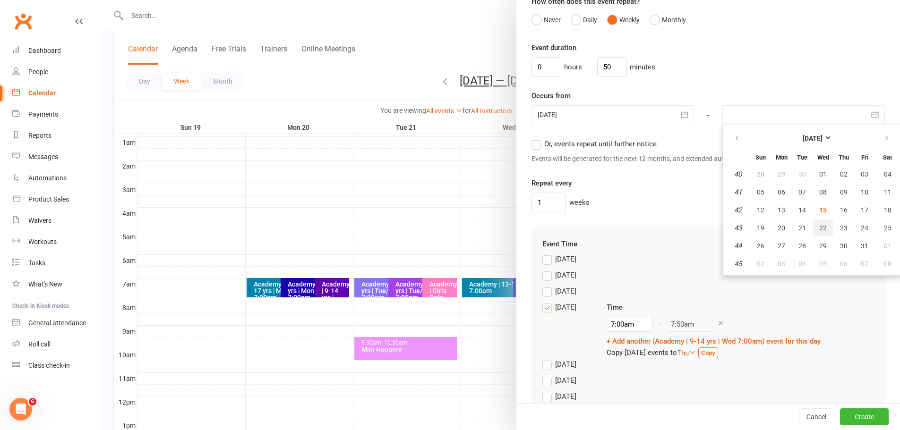
click at [819, 232] on span "22" at bounding box center [823, 228] width 8 height 8
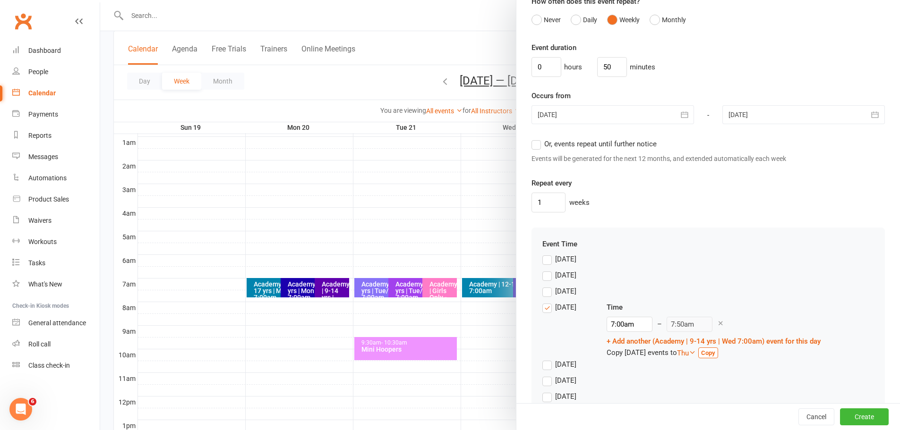
drag, startPoint x: 801, startPoint y: 111, endPoint x: 809, endPoint y: 136, distance: 26.3
click at [802, 115] on div "Occurs from 15 Oct 2025 October 2025 Sun Mon Tue Wed Thu Fri Sat 40 28 29 30 01…" at bounding box center [707, 107] width 353 height 35
click at [810, 125] on div "22 Oct 2025 October 2025 Sun Mon Tue Wed Thu Fri Sat 40 28 29 30 01 02 03 04 41…" at bounding box center [803, 115] width 177 height 20
click at [816, 118] on div at bounding box center [803, 114] width 162 height 19
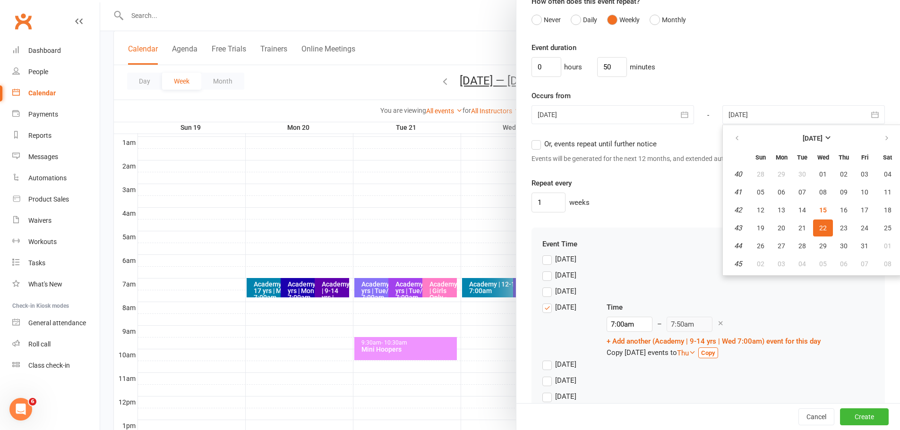
drag, startPoint x: 820, startPoint y: 127, endPoint x: 832, endPoint y: 162, distance: 37.7
click at [820, 124] on div at bounding box center [803, 114] width 162 height 19
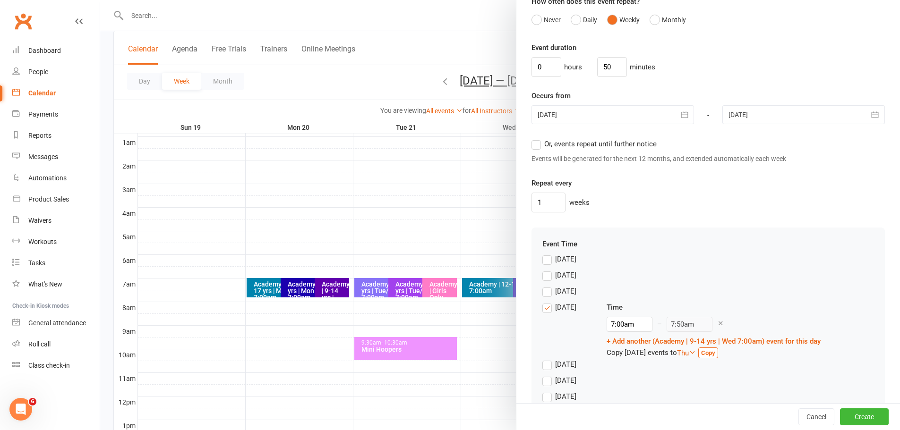
click at [833, 117] on div at bounding box center [803, 114] width 162 height 19
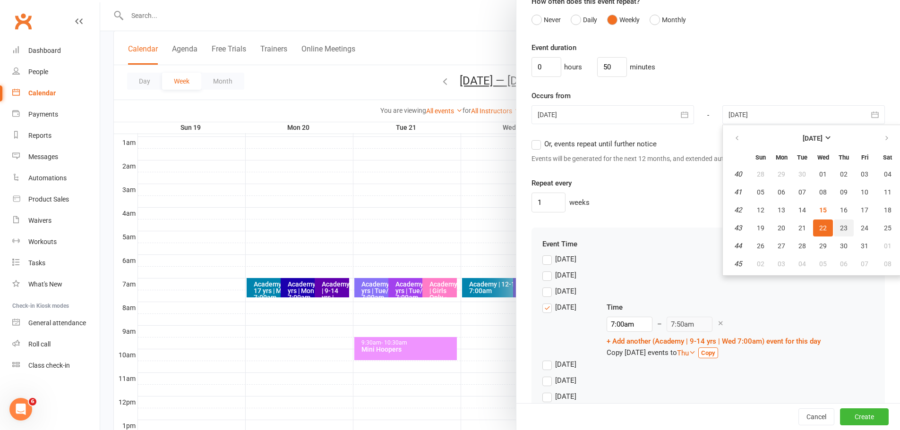
click at [840, 232] on span "23" at bounding box center [844, 228] width 8 height 8
type input "23 Oct 2025"
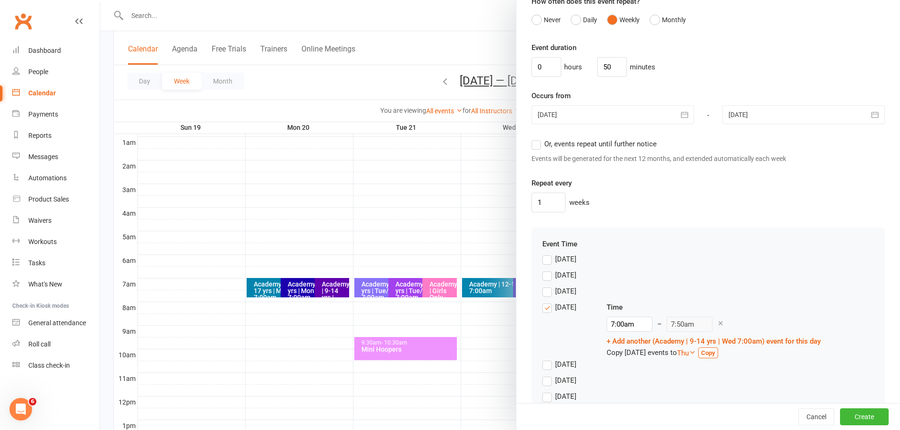
click at [675, 124] on button "button" at bounding box center [684, 114] width 19 height 19
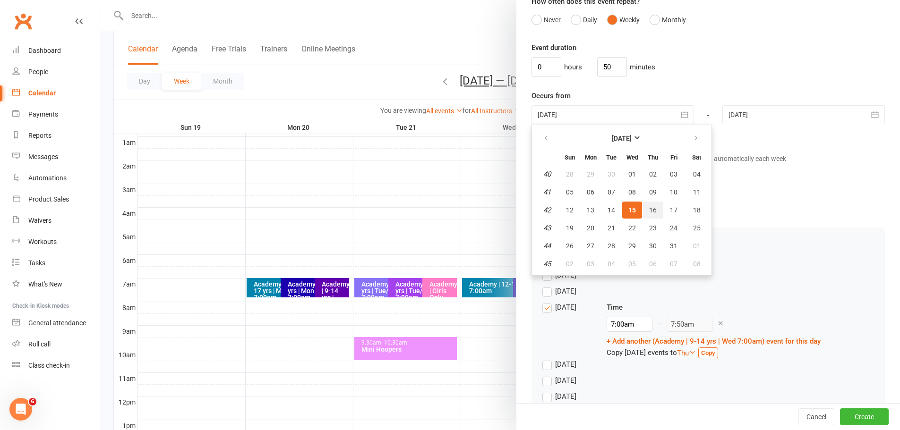
click at [654, 219] on button "16" at bounding box center [653, 210] width 20 height 17
type input "16 Oct 2025"
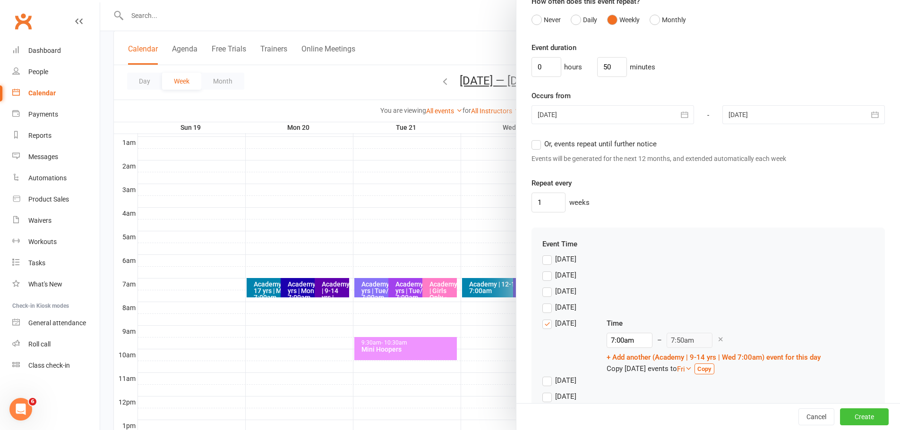
click at [865, 415] on button "Create" at bounding box center [864, 417] width 49 height 17
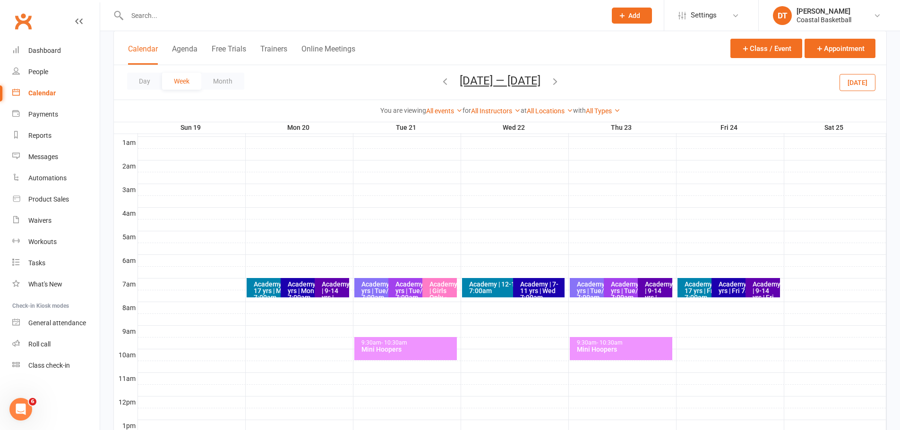
click at [555, 81] on icon "button" at bounding box center [555, 81] width 10 height 10
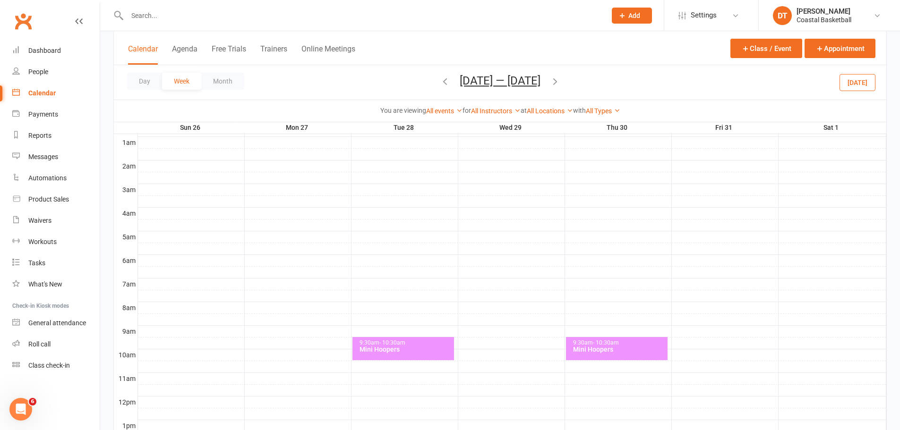
click at [440, 85] on icon "button" at bounding box center [445, 81] width 10 height 10
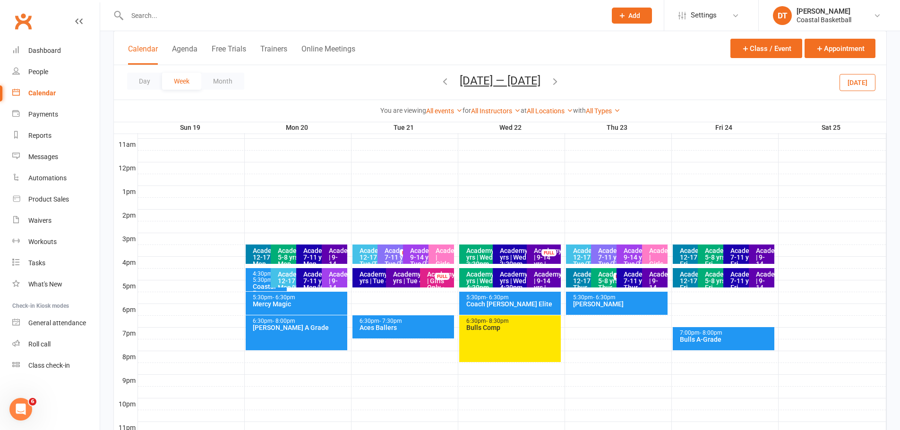
scroll to position [315, 0]
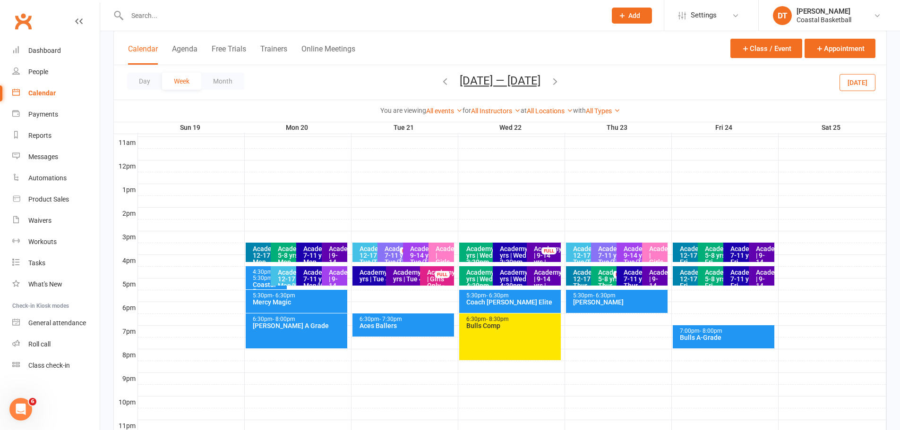
click at [538, 283] on div "Academy | 9-14 yrs | Wed 4:30pm" at bounding box center [546, 285] width 26 height 33
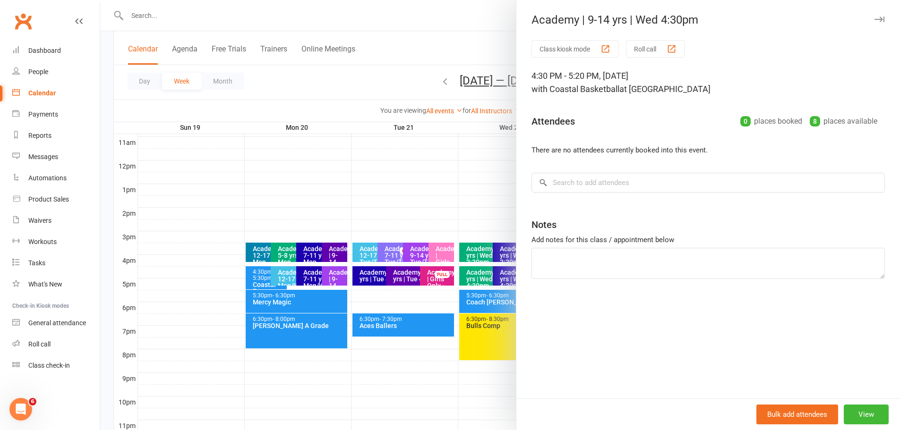
click at [402, 196] on div at bounding box center [500, 215] width 800 height 430
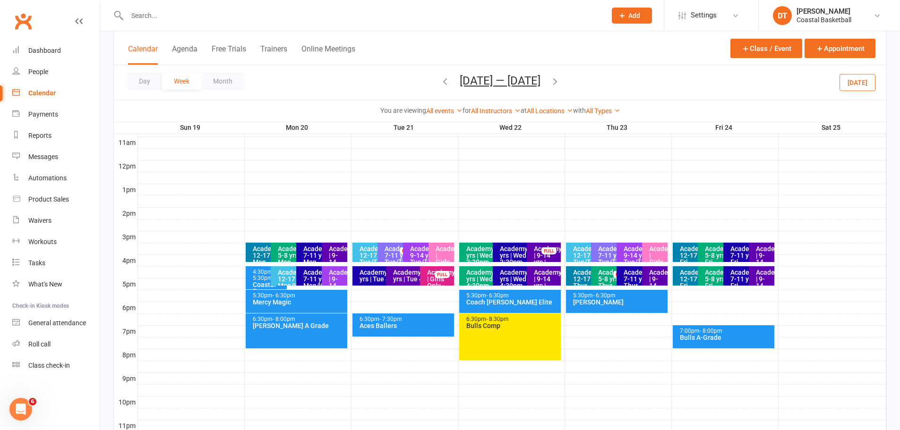
click at [533, 252] on div "Academy | 9-14 yrs | Wed 3:30pm" at bounding box center [546, 262] width 26 height 33
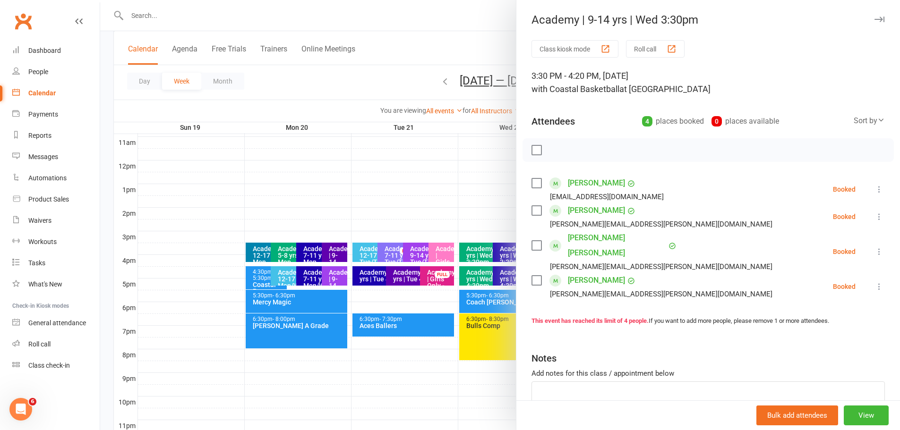
click at [422, 183] on div at bounding box center [500, 215] width 800 height 430
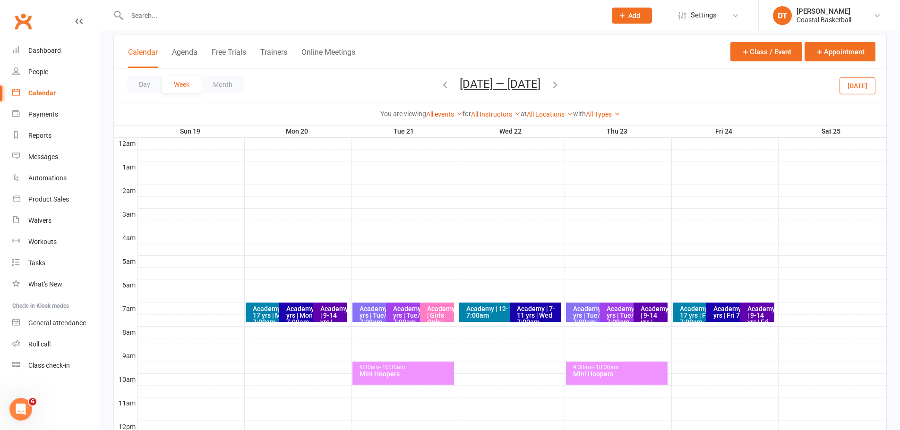
scroll to position [41, 0]
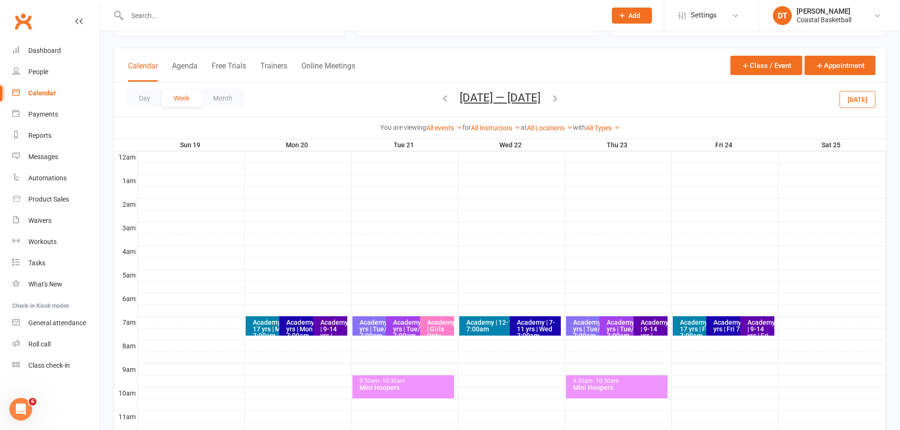
click at [440, 99] on icon "button" at bounding box center [445, 98] width 10 height 10
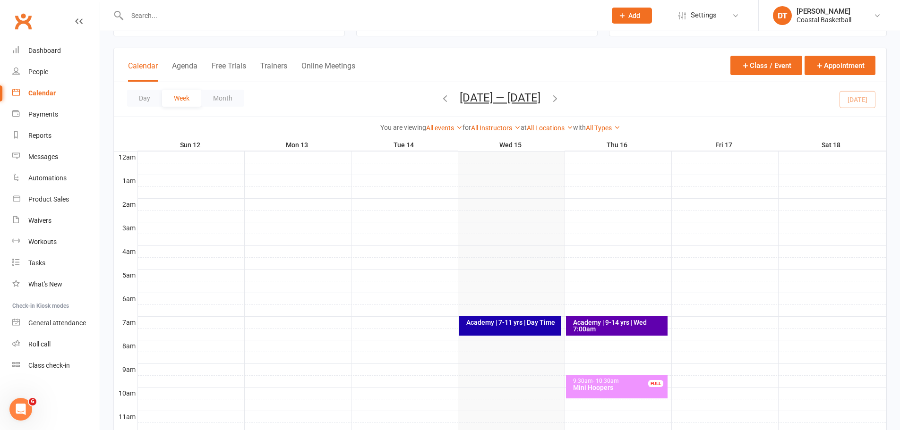
click at [640, 325] on div "Academy | 9-14 yrs | Wed 7:00am" at bounding box center [618, 325] width 93 height 13
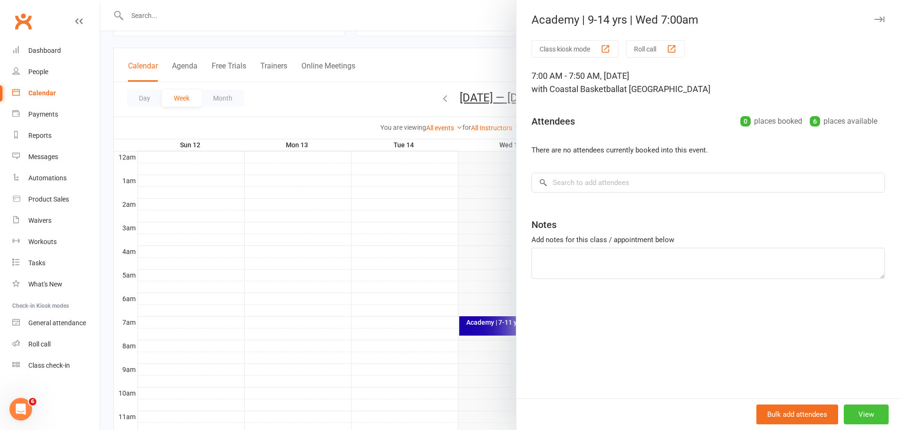
click at [856, 413] on button "View" at bounding box center [866, 415] width 45 height 20
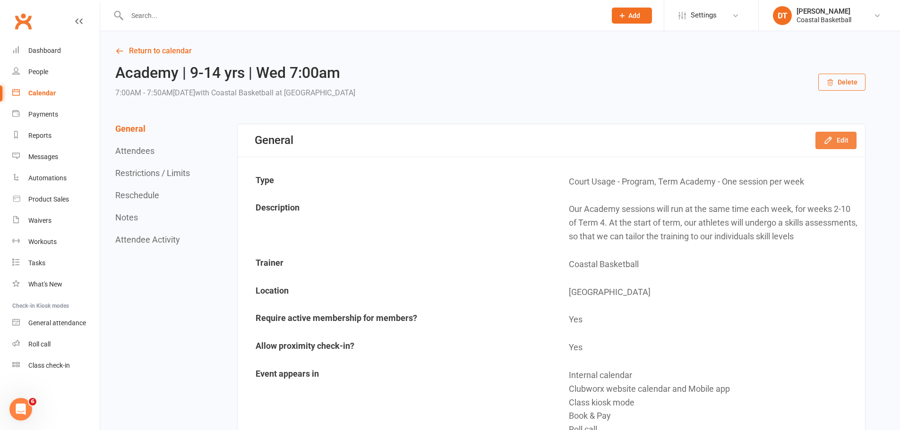
click at [846, 135] on button "Edit" at bounding box center [835, 140] width 41 height 17
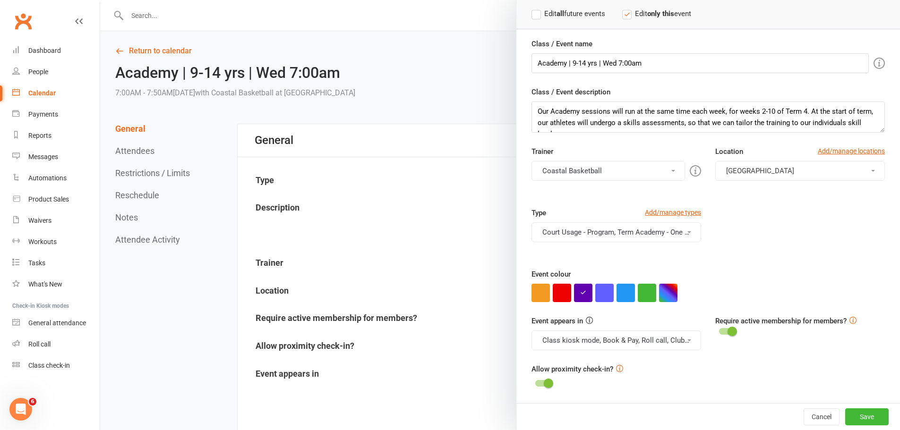
scroll to position [551, 0]
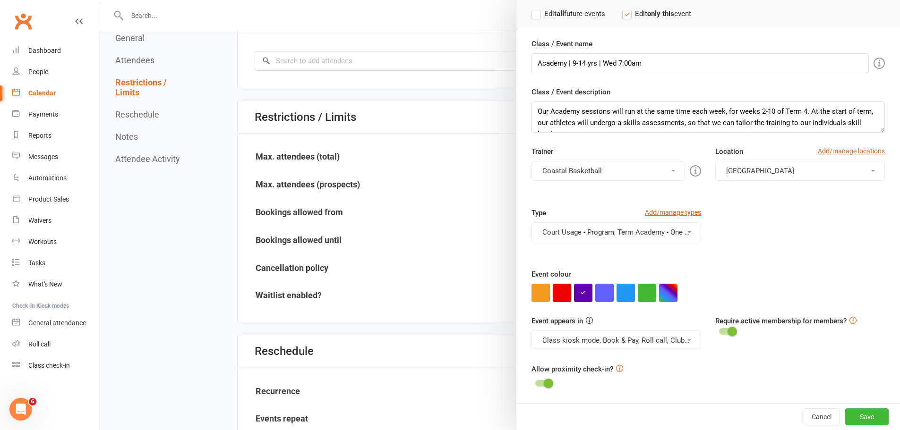
click at [139, 115] on div at bounding box center [500, 215] width 800 height 430
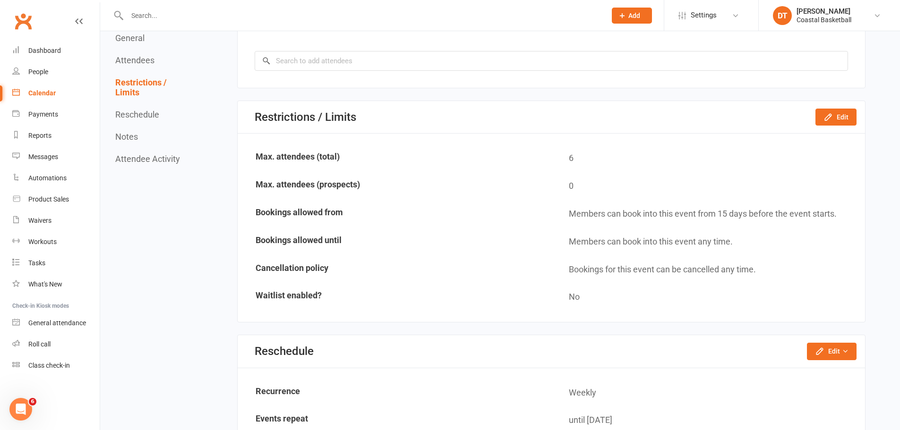
click at [145, 115] on button "Reschedule" at bounding box center [137, 115] width 44 height 10
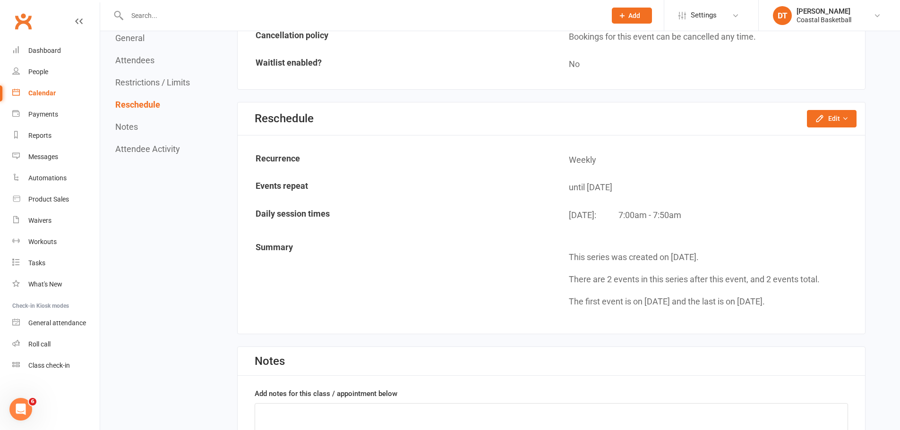
scroll to position [787, 0]
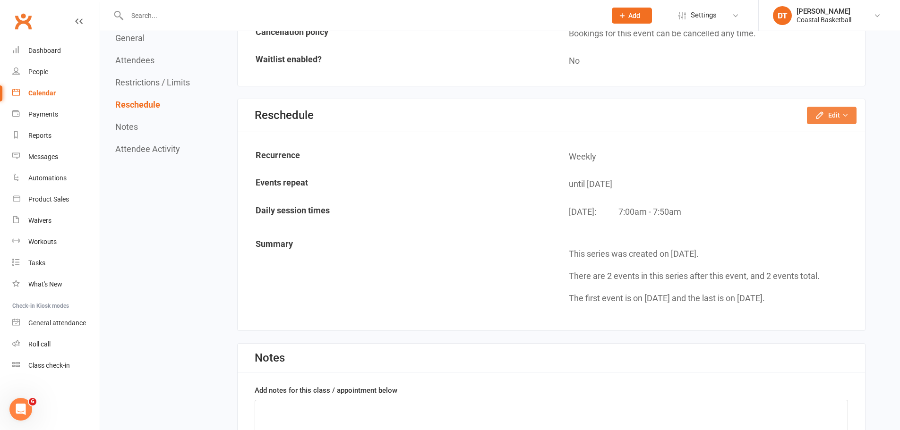
click at [846, 111] on button "Edit" at bounding box center [832, 115] width 50 height 17
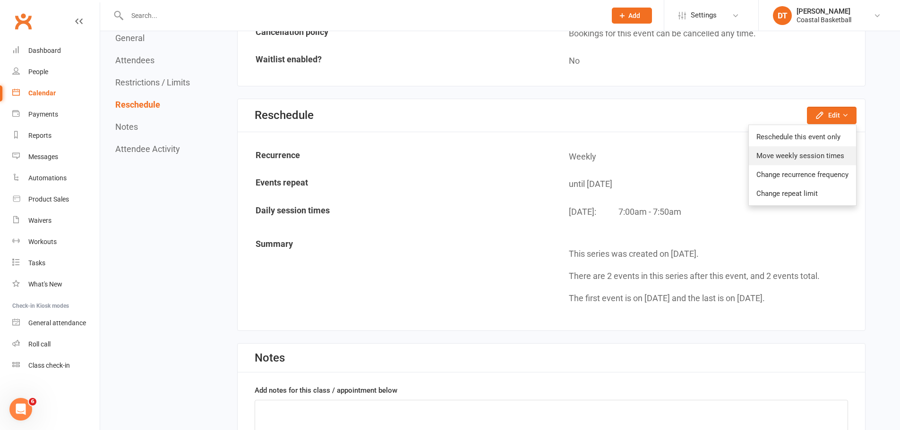
click at [835, 149] on link "Move weekly session times" at bounding box center [802, 155] width 107 height 19
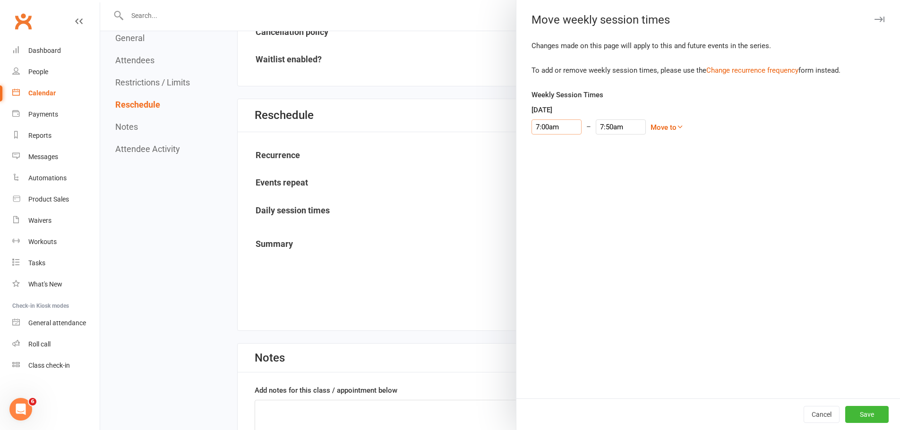
click at [558, 126] on input "7:00am" at bounding box center [556, 127] width 50 height 15
click at [658, 128] on link "Move to" at bounding box center [666, 127] width 33 height 9
drag, startPoint x: 630, startPoint y: 202, endPoint x: 640, endPoint y: 205, distance: 10.7
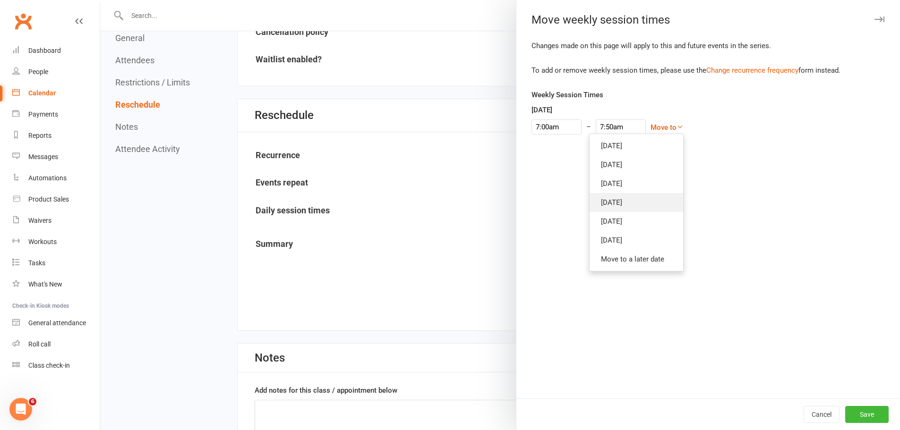
click at [630, 202] on link "Wednesday" at bounding box center [636, 202] width 94 height 19
click at [868, 417] on button "Save" at bounding box center [866, 414] width 43 height 17
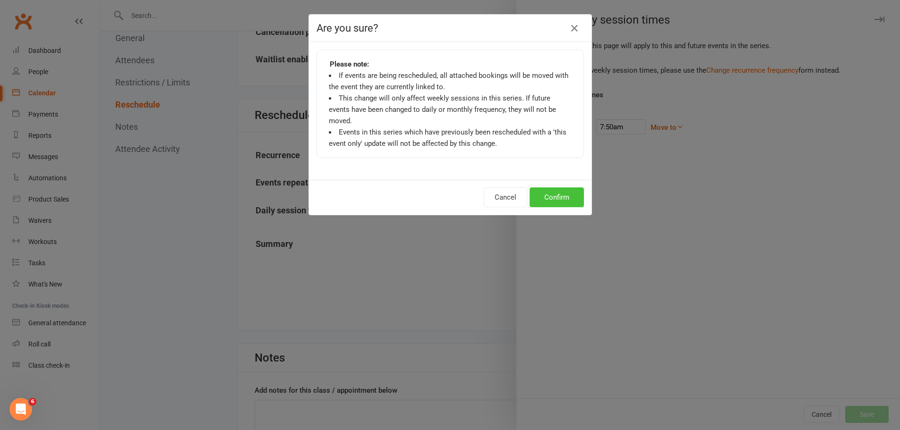
click at [555, 188] on button "Confirm" at bounding box center [557, 198] width 54 height 20
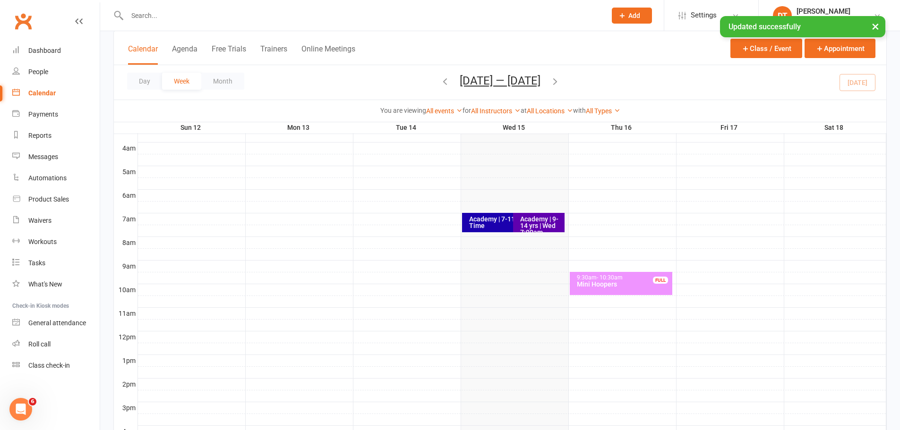
scroll to position [79, 0]
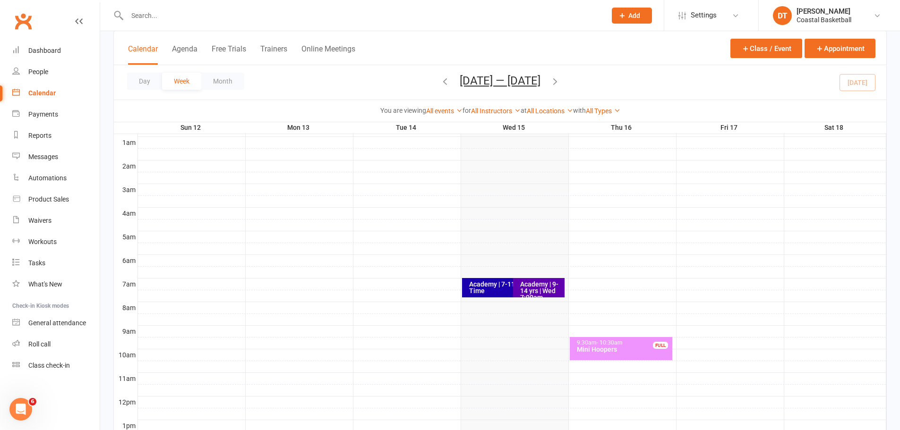
click at [542, 288] on div "Academy | 9-14 yrs | Wed 7:00am" at bounding box center [541, 291] width 43 height 20
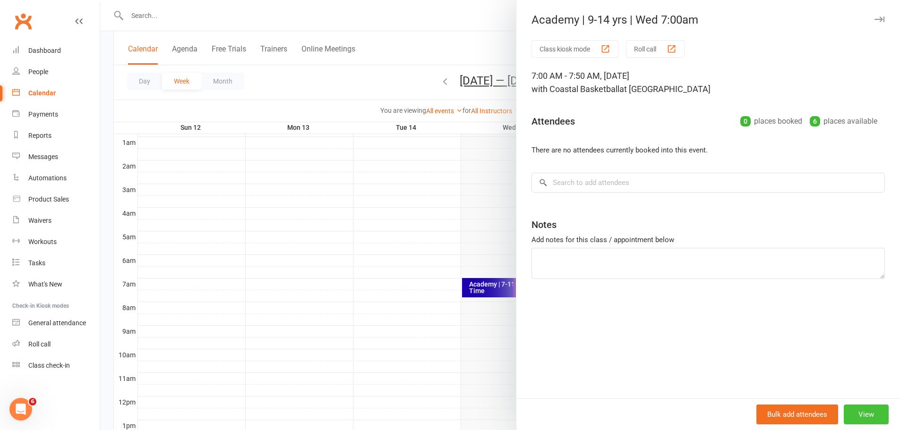
click at [868, 416] on button "View" at bounding box center [866, 415] width 45 height 20
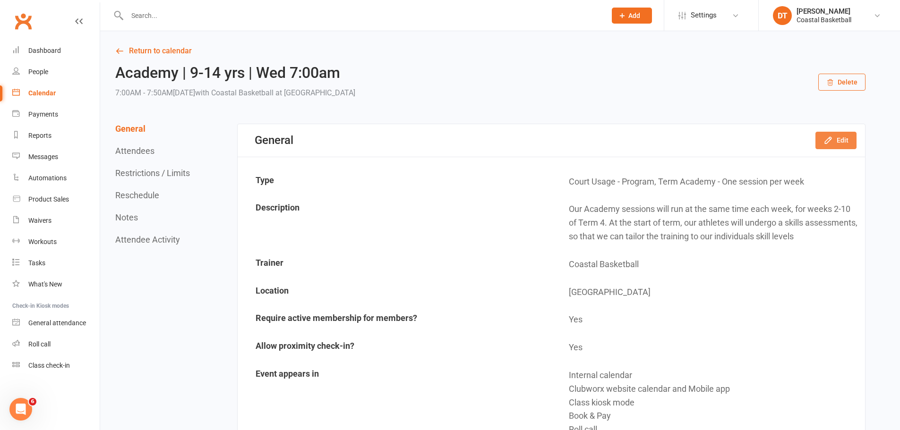
click at [855, 145] on button "Edit" at bounding box center [835, 140] width 41 height 17
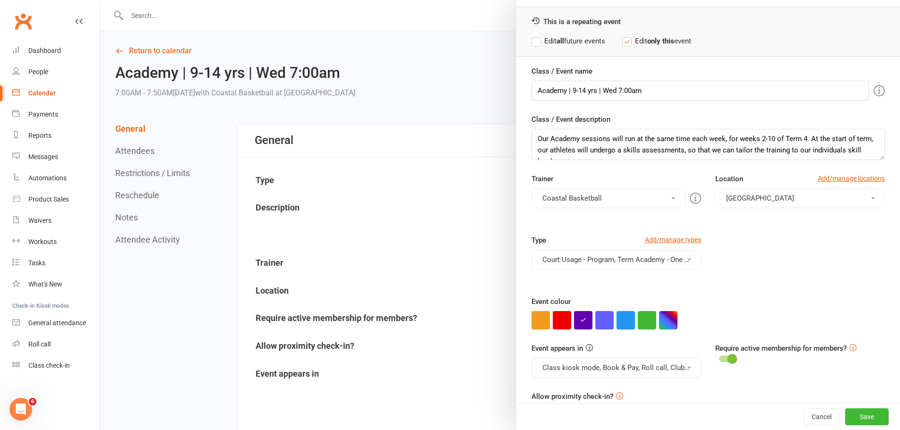
scroll to position [61, 0]
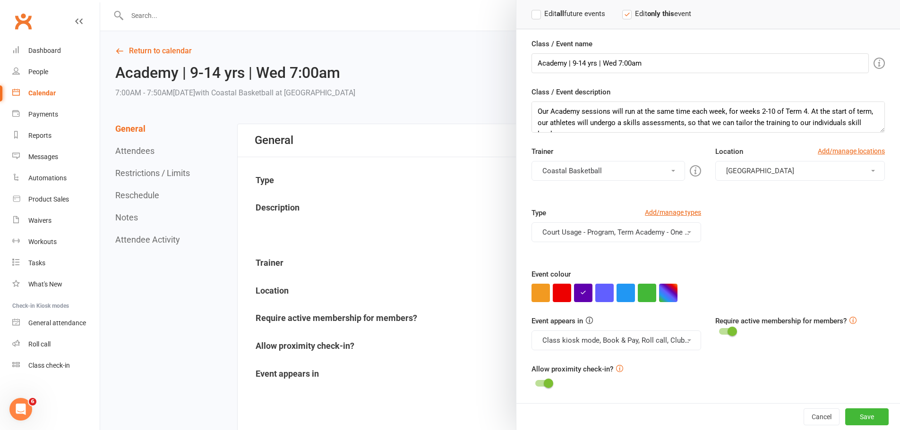
click at [165, 176] on div at bounding box center [500, 215] width 800 height 430
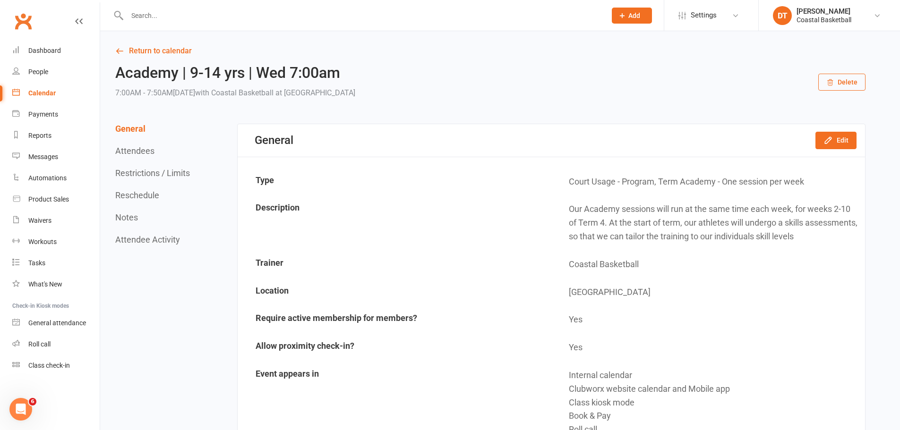
click at [139, 199] on button "Reschedule" at bounding box center [137, 195] width 44 height 10
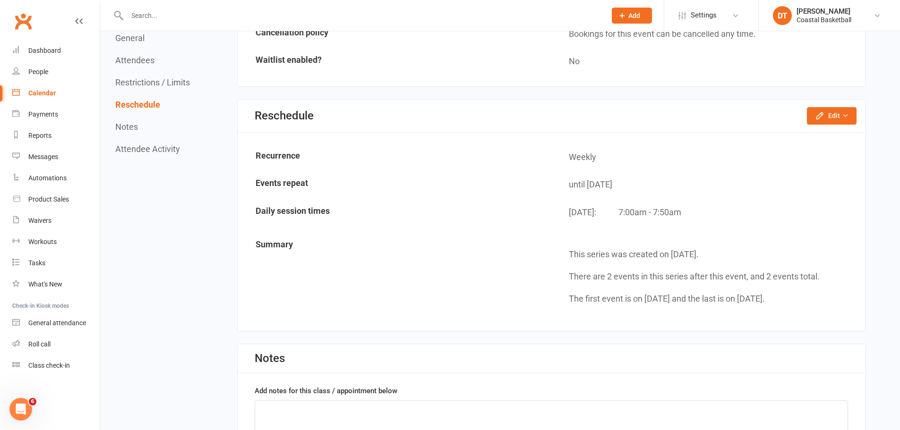
scroll to position [787, 0]
click at [851, 113] on button "Edit" at bounding box center [832, 115] width 50 height 17
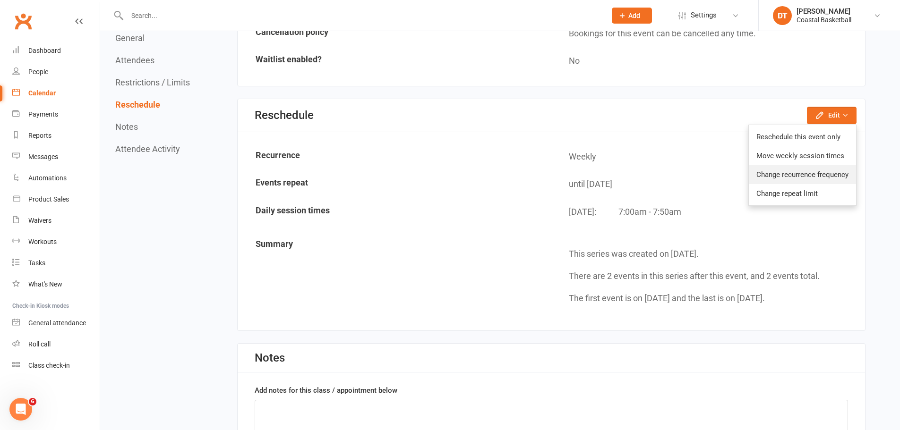
click at [835, 179] on link "Change recurrence frequency" at bounding box center [802, 174] width 107 height 19
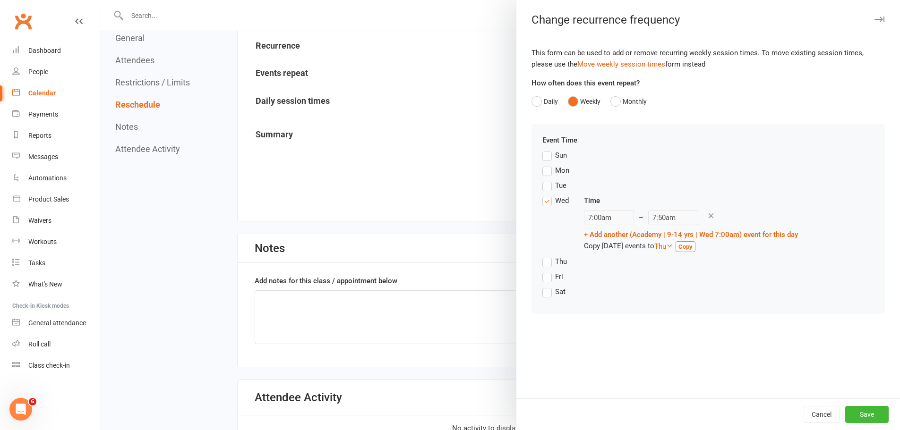
scroll to position [982, 0]
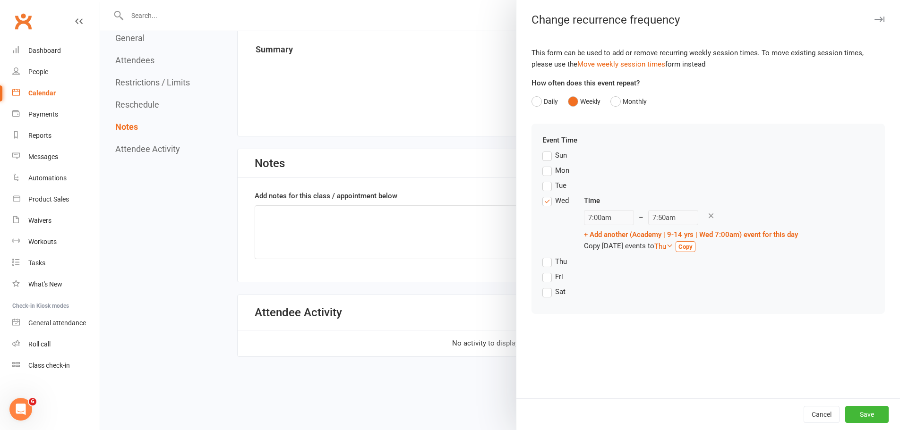
click at [392, 144] on div at bounding box center [500, 215] width 800 height 430
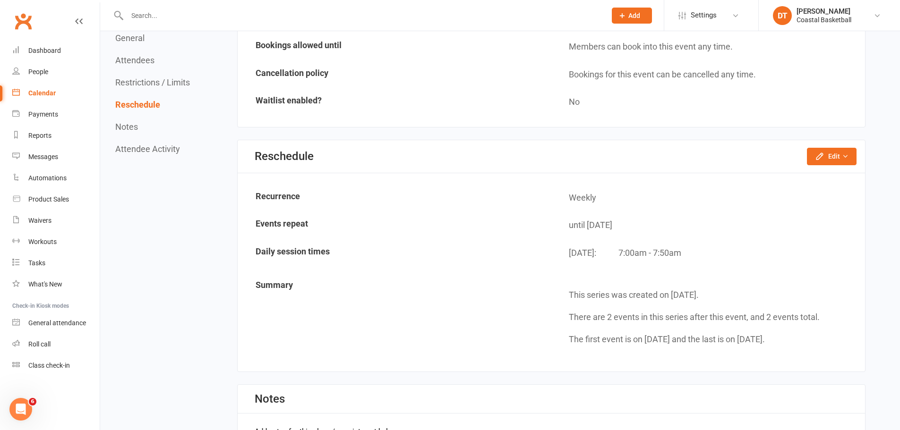
scroll to position [746, 0]
click at [835, 162] on button "Edit" at bounding box center [832, 156] width 50 height 17
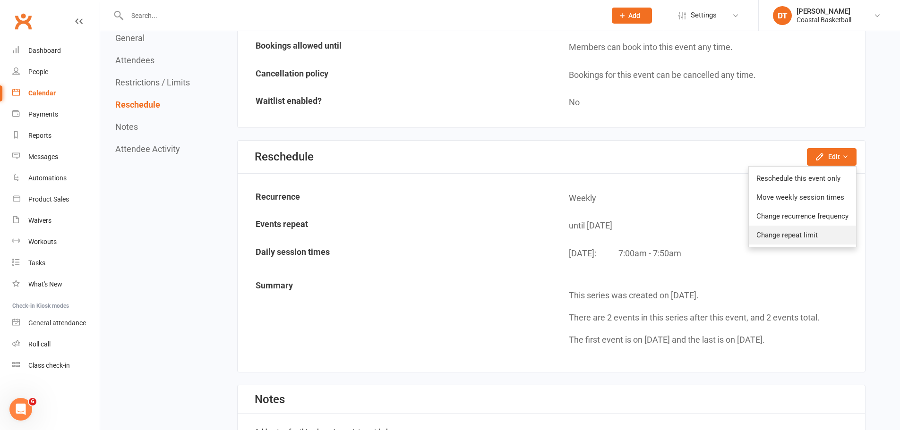
click at [828, 235] on link "Change repeat limit" at bounding box center [802, 235] width 107 height 19
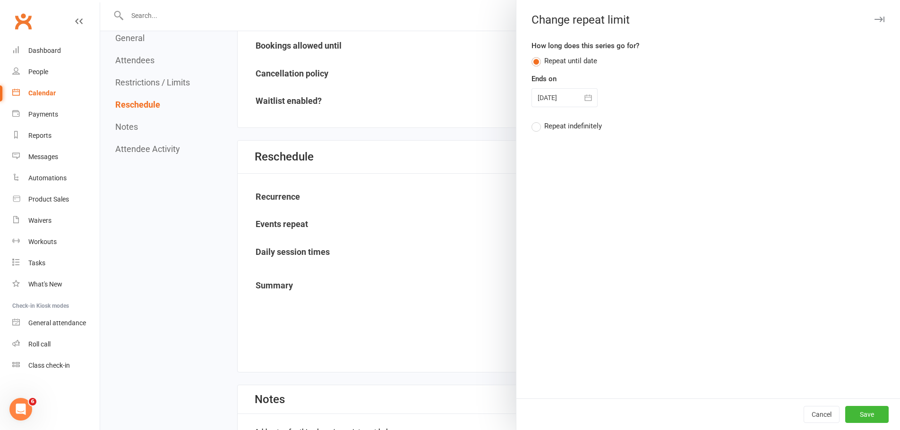
click at [584, 100] on icon "button" at bounding box center [587, 97] width 7 height 6
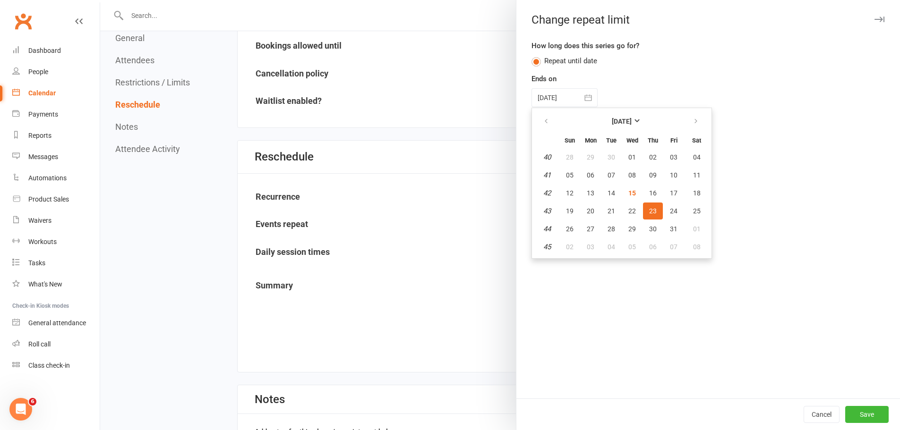
click at [651, 211] on span "23" at bounding box center [653, 211] width 8 height 8
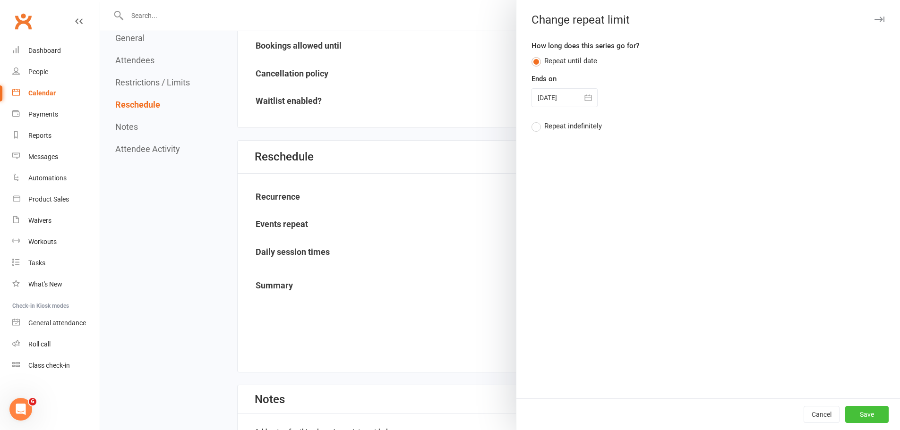
click at [853, 411] on button "Save" at bounding box center [866, 414] width 43 height 17
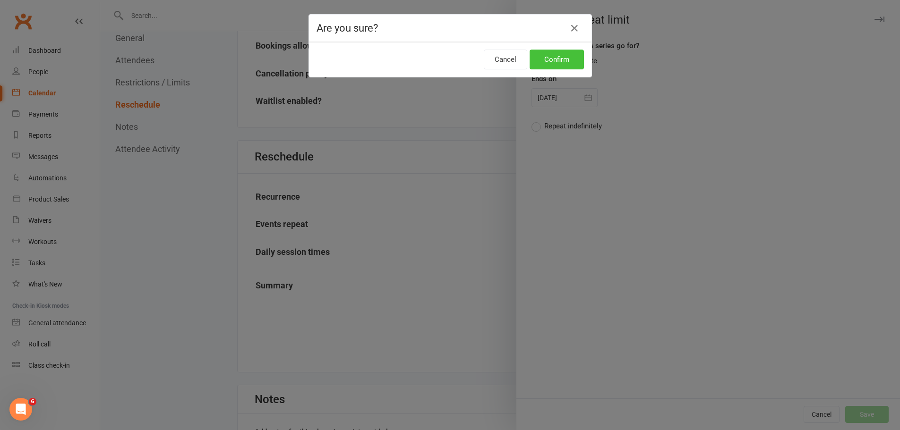
drag, startPoint x: 571, startPoint y: 69, endPoint x: 571, endPoint y: 62, distance: 7.1
click at [571, 64] on button "Confirm" at bounding box center [557, 60] width 54 height 20
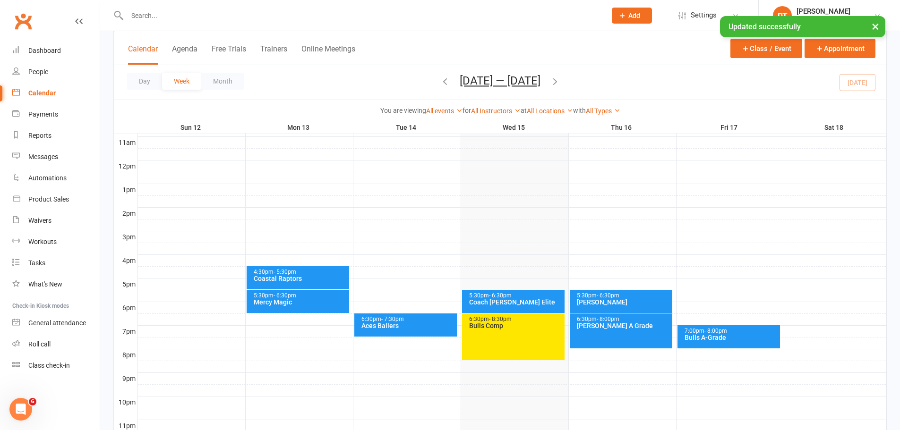
scroll to position [157, 0]
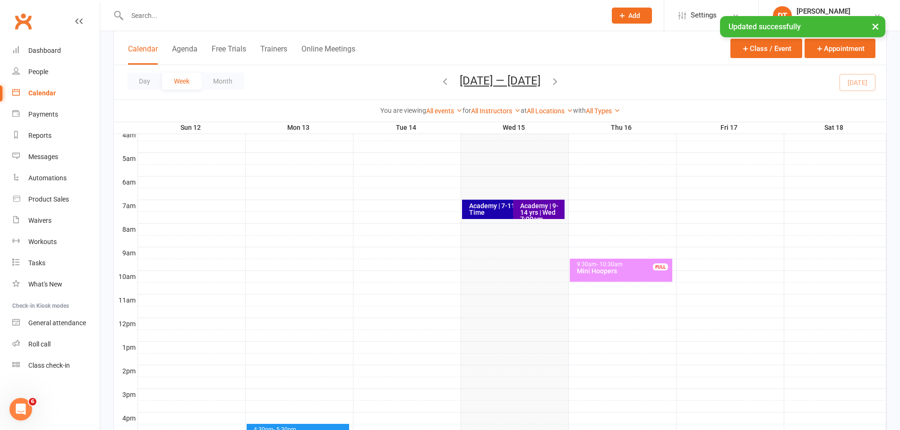
click at [532, 215] on div "Academy | 9-14 yrs | Wed 7:00am" at bounding box center [541, 213] width 43 height 20
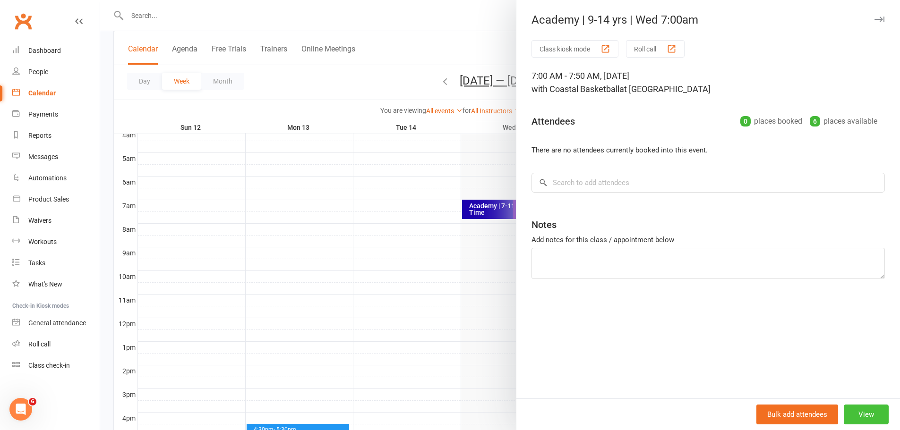
click at [866, 406] on button "View" at bounding box center [866, 415] width 45 height 20
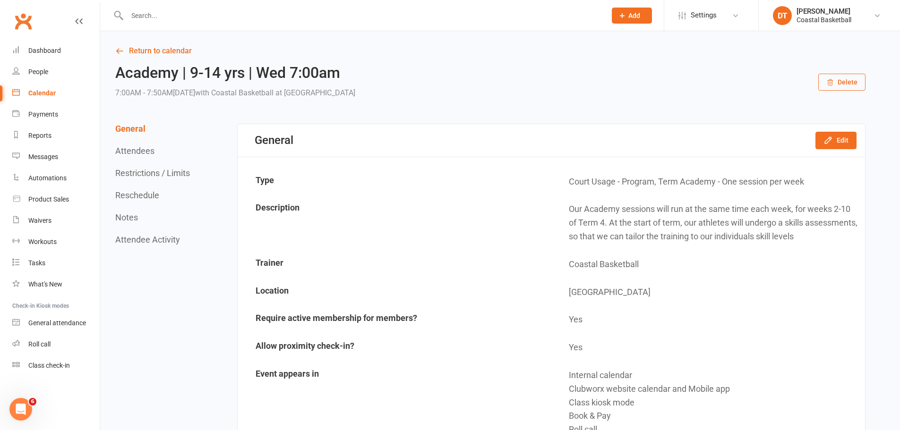
click at [849, 80] on button "Delete" at bounding box center [841, 82] width 47 height 17
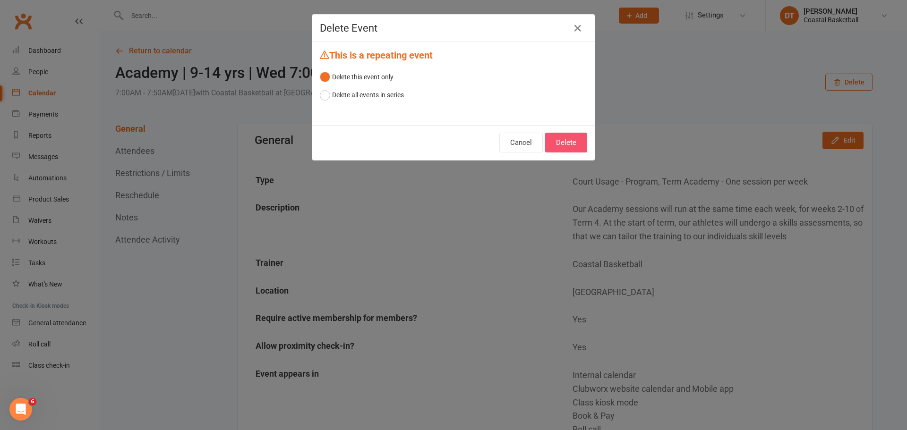
click at [578, 147] on button "Delete" at bounding box center [566, 143] width 42 height 20
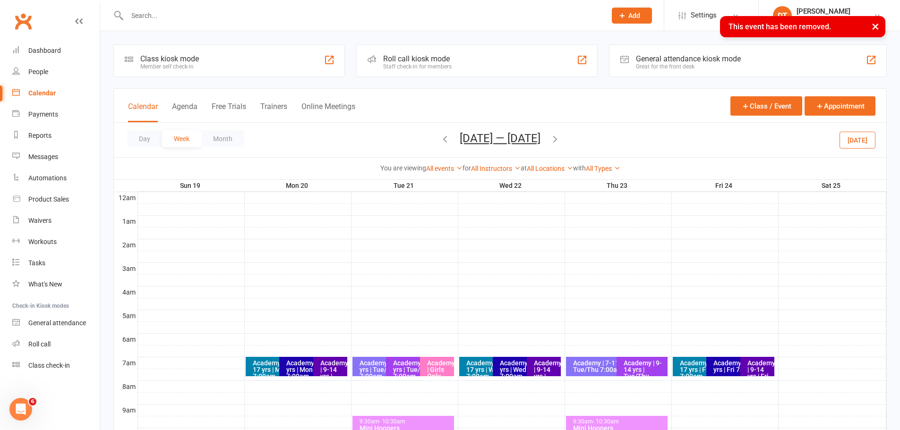
click at [444, 141] on icon "button" at bounding box center [445, 139] width 10 height 10
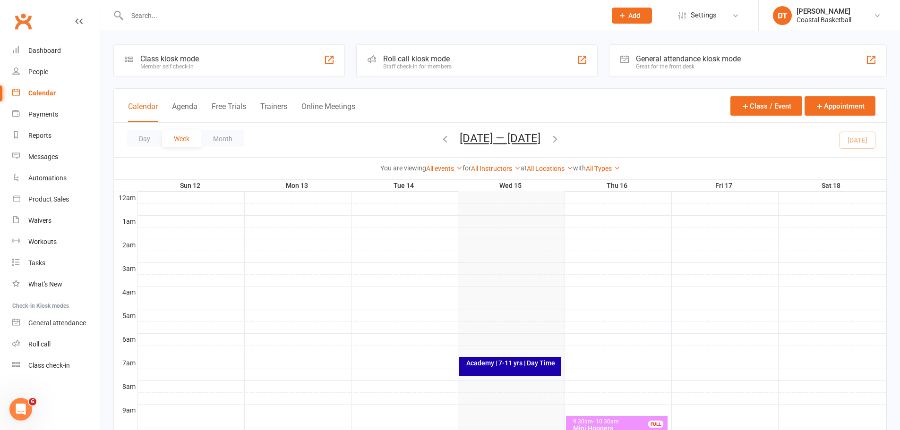
click at [497, 368] on div "Academy | 7-11 yrs | Day Time" at bounding box center [510, 366] width 102 height 19
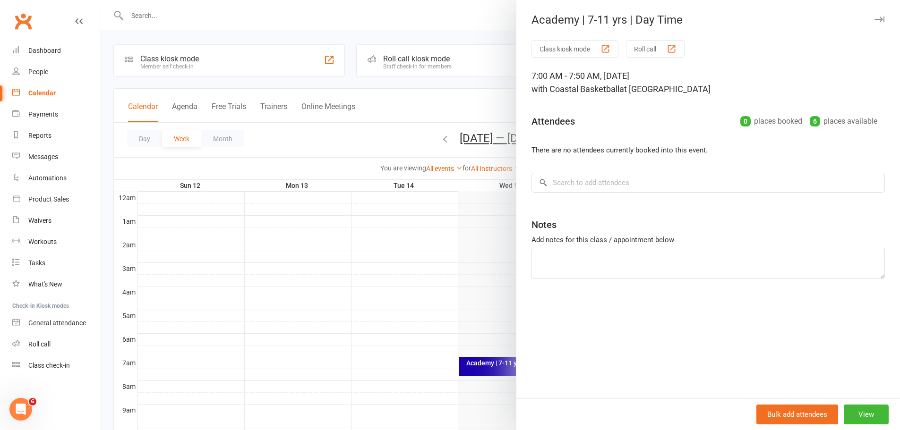
click at [471, 276] on div at bounding box center [500, 215] width 800 height 430
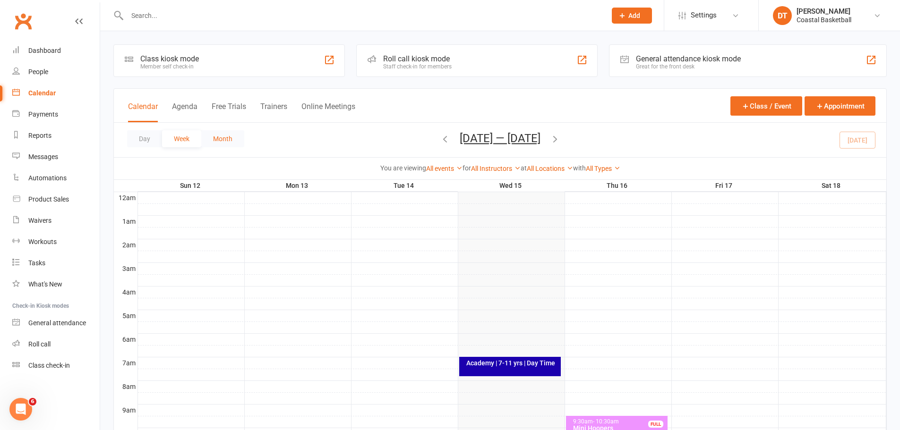
click at [214, 133] on button "Month" at bounding box center [222, 138] width 43 height 17
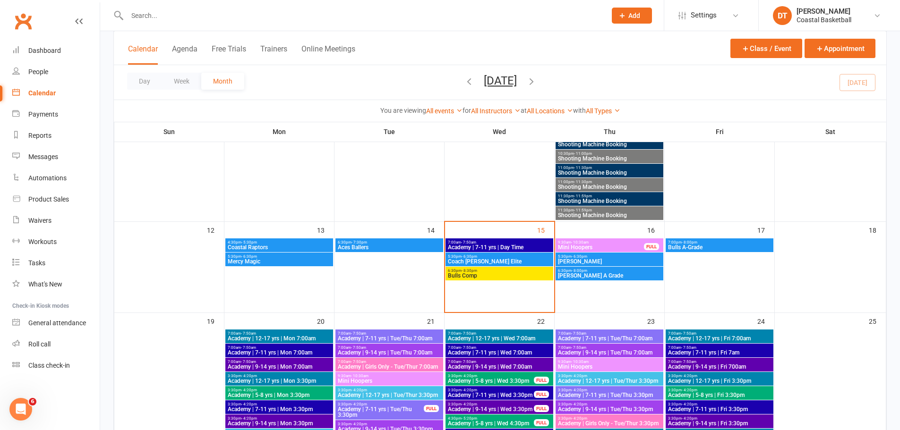
scroll to position [2991, 0]
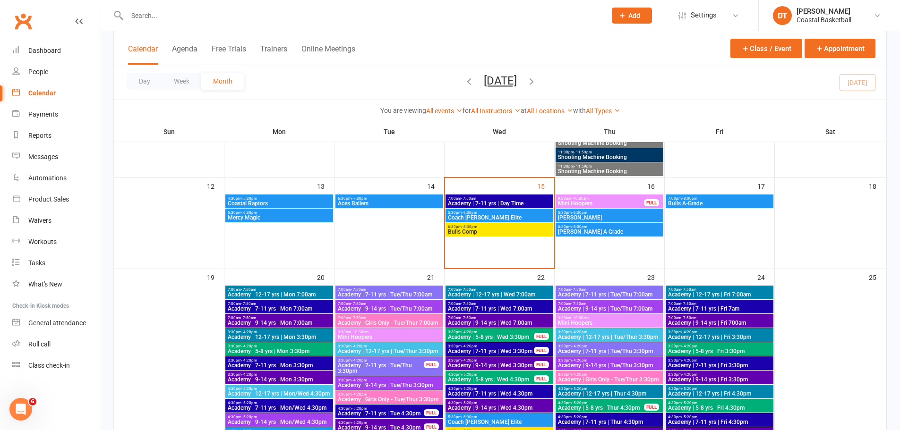
click at [520, 202] on span "Academy | 7-11 yrs | Day Time" at bounding box center [499, 204] width 104 height 6
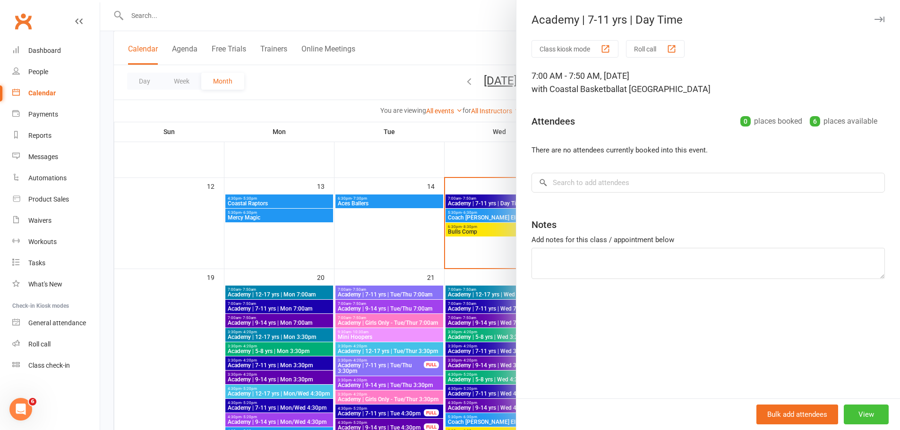
click at [871, 414] on button "View" at bounding box center [866, 415] width 45 height 20
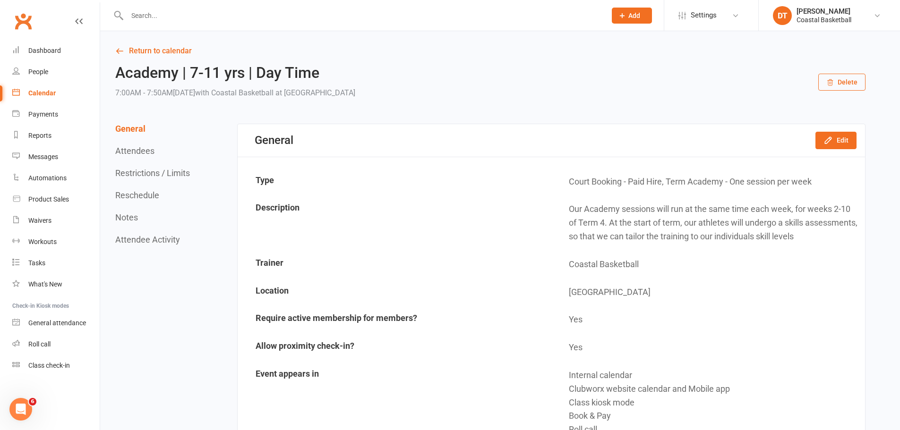
click at [847, 83] on button "Delete" at bounding box center [841, 82] width 47 height 17
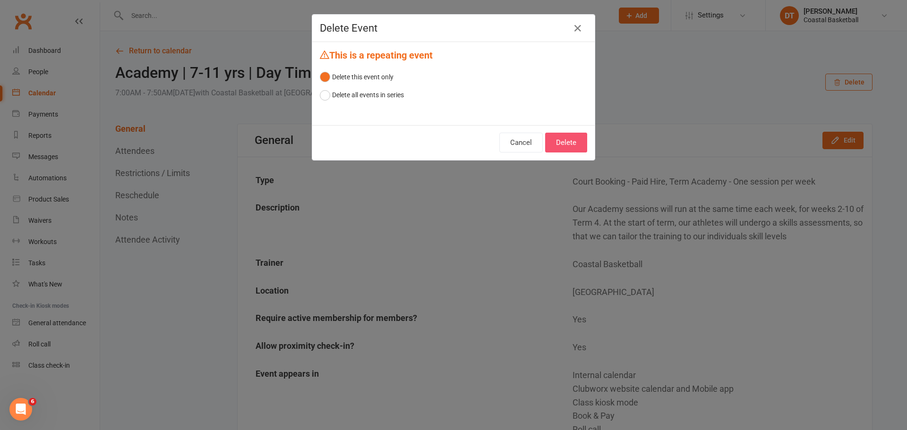
click at [570, 134] on button "Delete" at bounding box center [566, 143] width 42 height 20
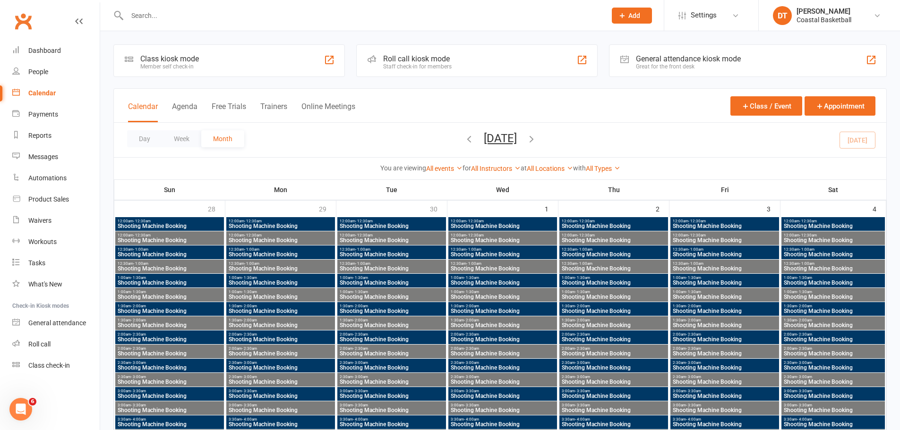
click at [187, 139] on button "Week" at bounding box center [181, 138] width 39 height 17
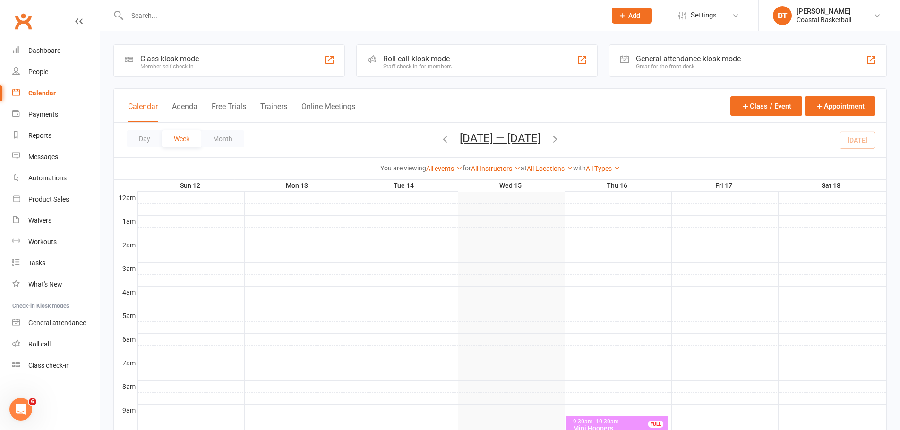
click at [560, 136] on icon "button" at bounding box center [555, 139] width 10 height 10
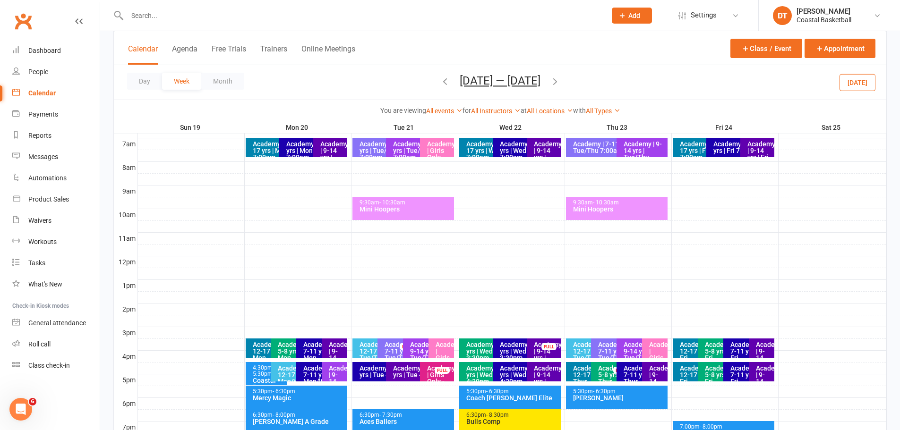
scroll to position [236, 0]
